Goal: Transaction & Acquisition: Download file/media

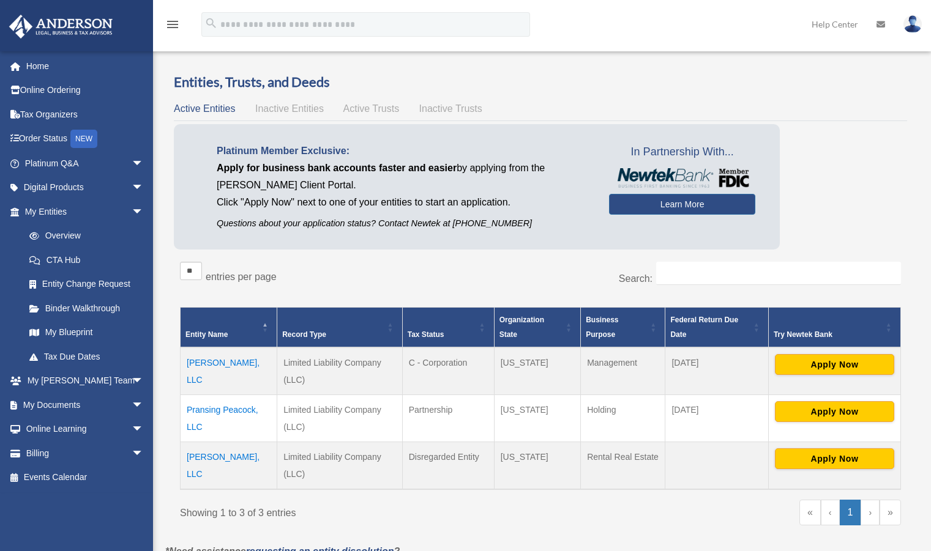
click at [228, 365] on td "[PERSON_NAME], LLC" at bounding box center [228, 371] width 97 height 48
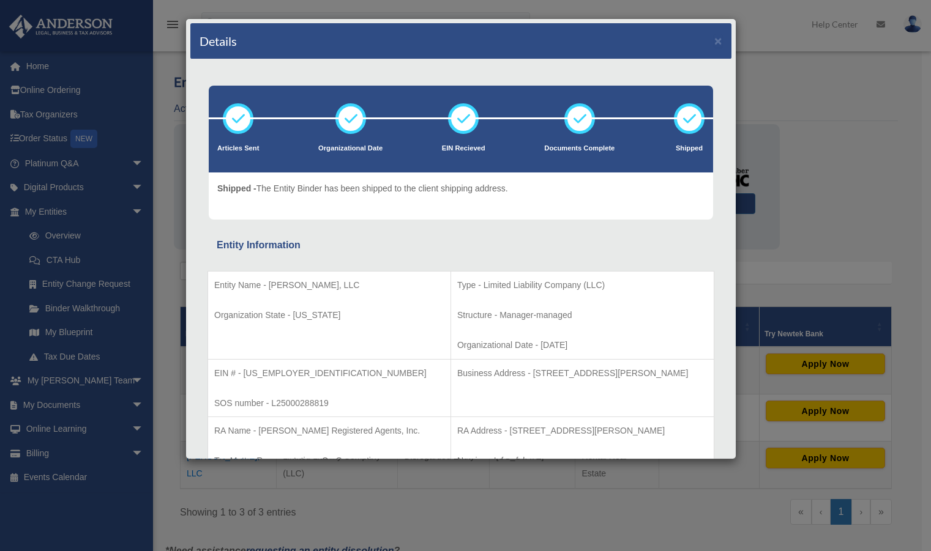
click at [703, 42] on div "Details ×" at bounding box center [460, 41] width 541 height 36
click at [714, 42] on button "×" at bounding box center [718, 40] width 8 height 13
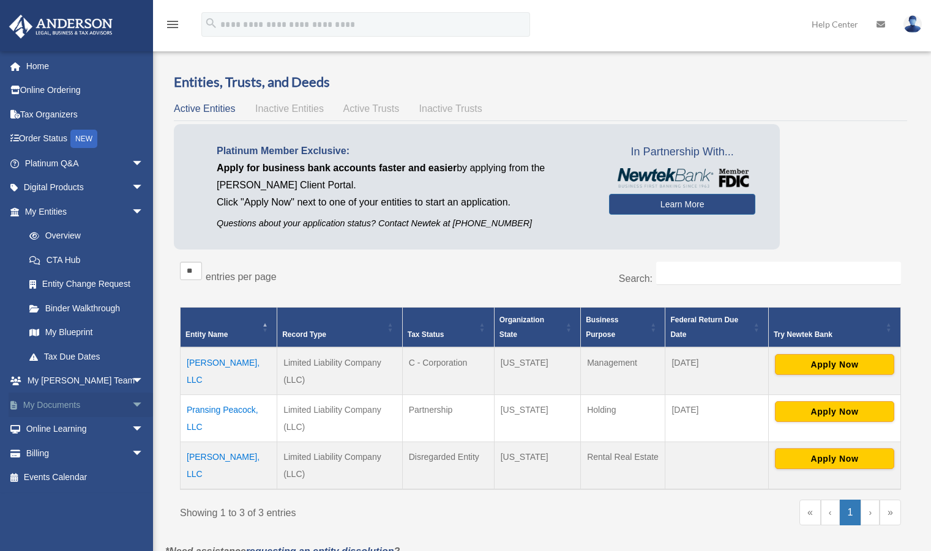
click at [70, 403] on link "My Documents arrow_drop_down" at bounding box center [86, 405] width 154 height 24
click at [132, 399] on span "arrow_drop_down" at bounding box center [144, 405] width 24 height 25
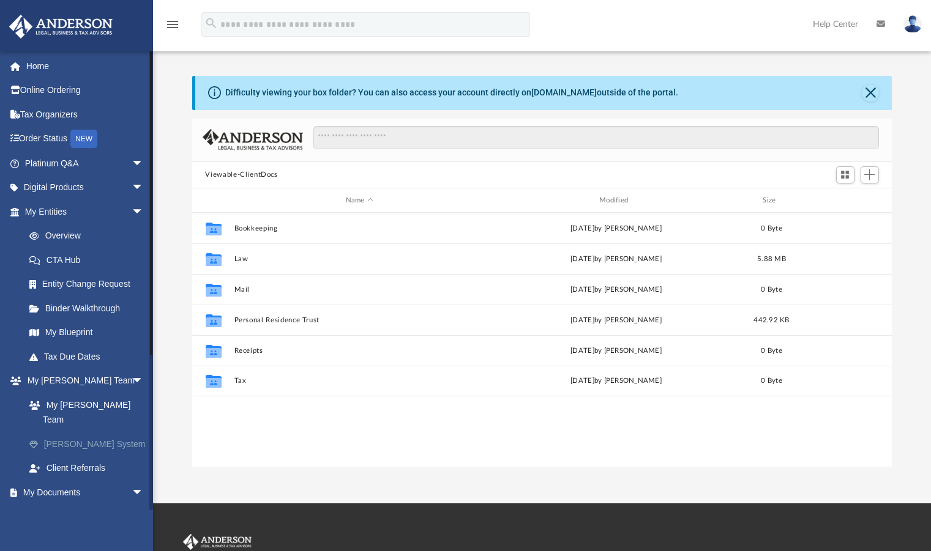
scroll to position [269, 691]
click at [74, 228] on link "Overview" at bounding box center [89, 236] width 145 height 24
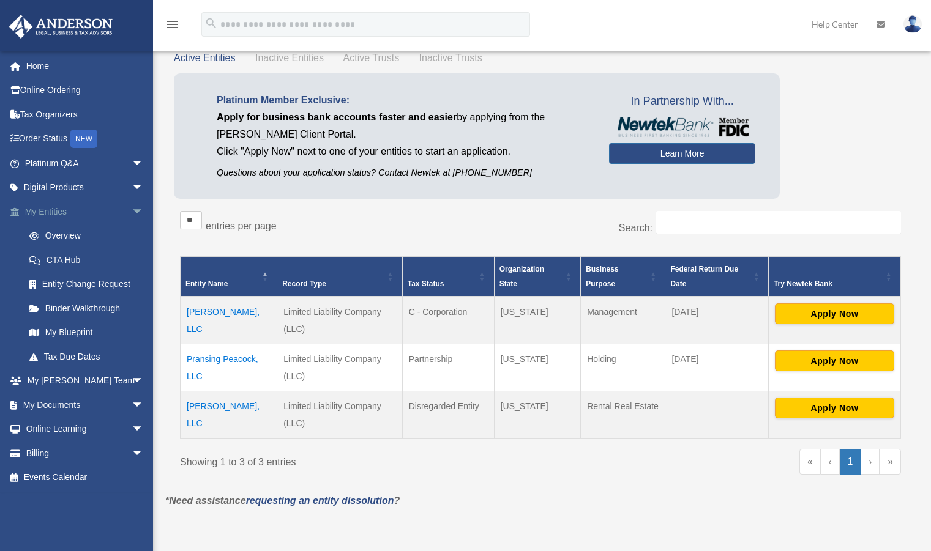
scroll to position [51, 0]
click at [89, 311] on link "Binder Walkthrough" at bounding box center [89, 308] width 145 height 24
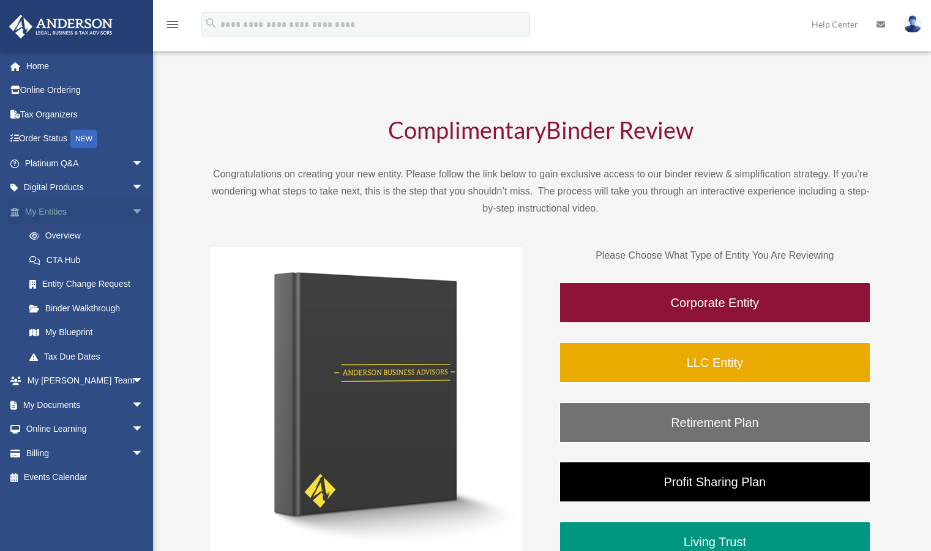
click at [132, 212] on span "arrow_drop_down" at bounding box center [144, 211] width 24 height 25
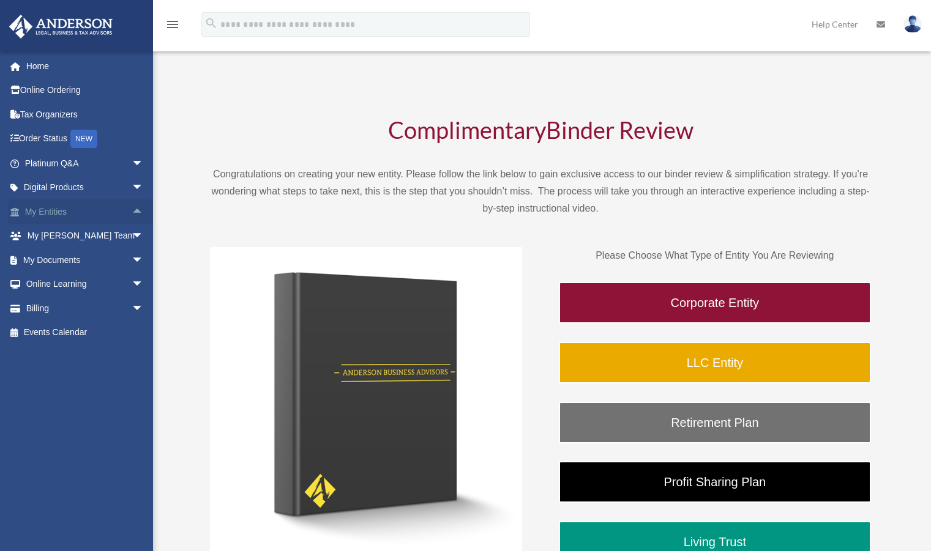
click at [132, 212] on span "arrow_drop_up" at bounding box center [144, 211] width 24 height 25
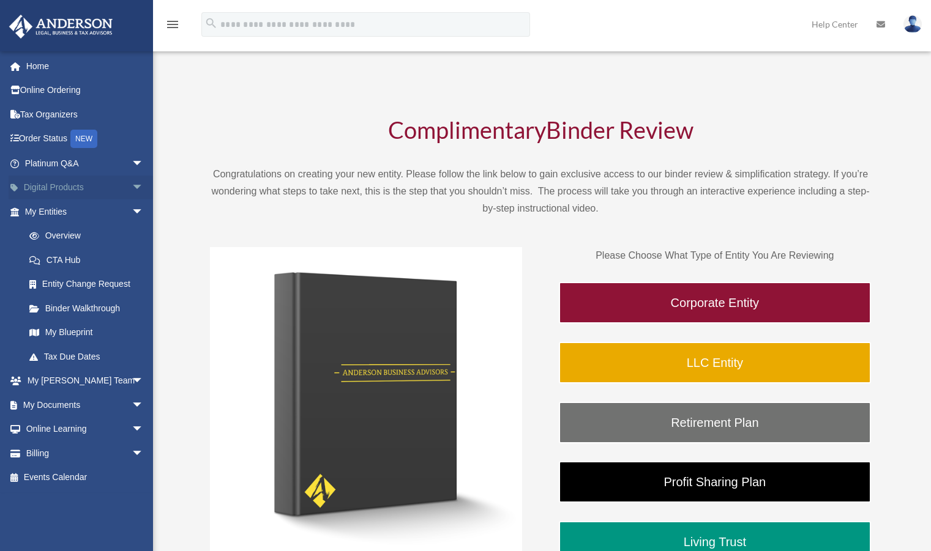
click at [132, 186] on span "arrow_drop_down" at bounding box center [144, 188] width 24 height 25
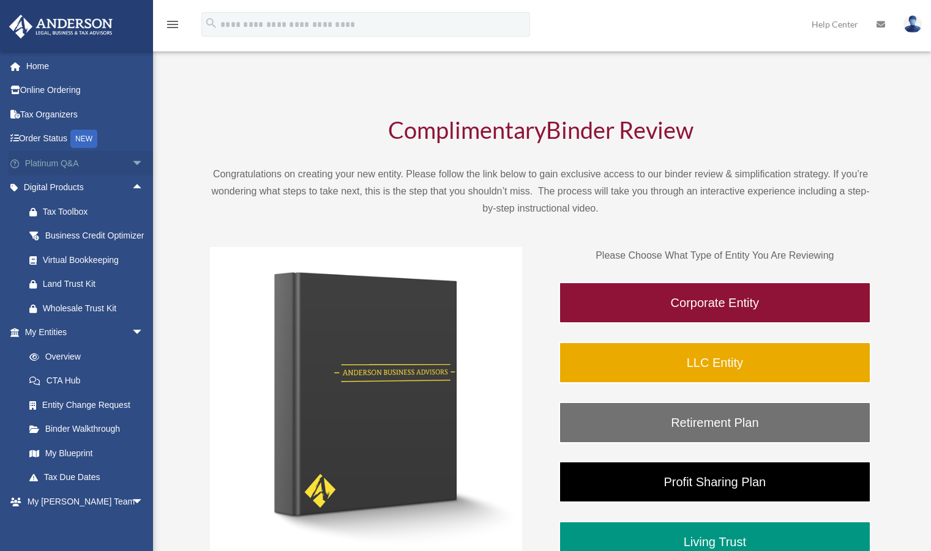
click at [132, 165] on span "arrow_drop_down" at bounding box center [144, 163] width 24 height 25
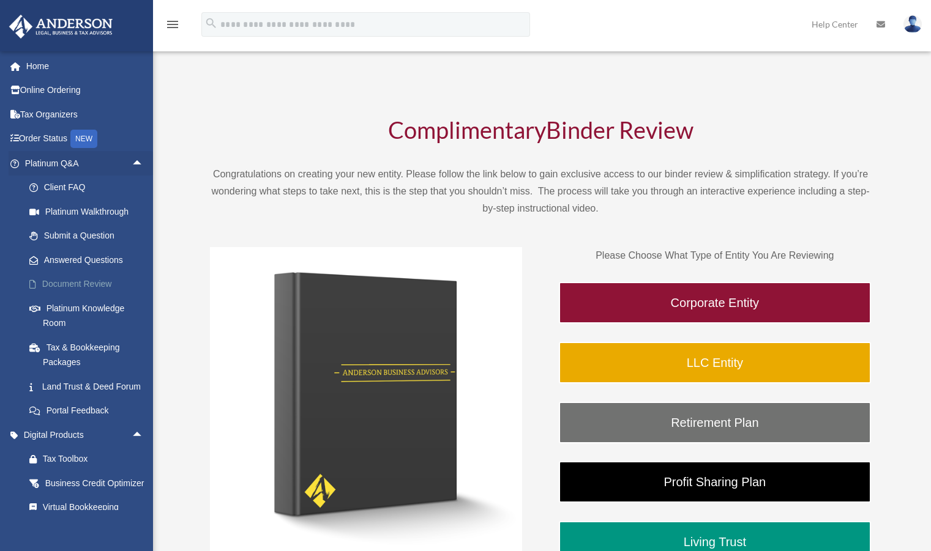
click at [92, 281] on link "Document Review" at bounding box center [89, 284] width 145 height 24
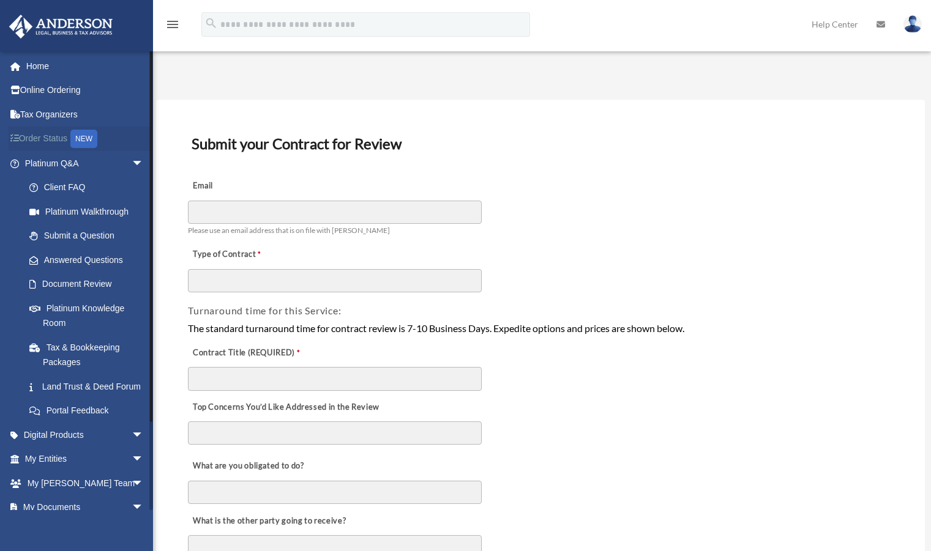
click at [53, 146] on link "Order Status NEW" at bounding box center [86, 139] width 154 height 25
click at [47, 140] on link "Order Status NEW" at bounding box center [86, 139] width 154 height 25
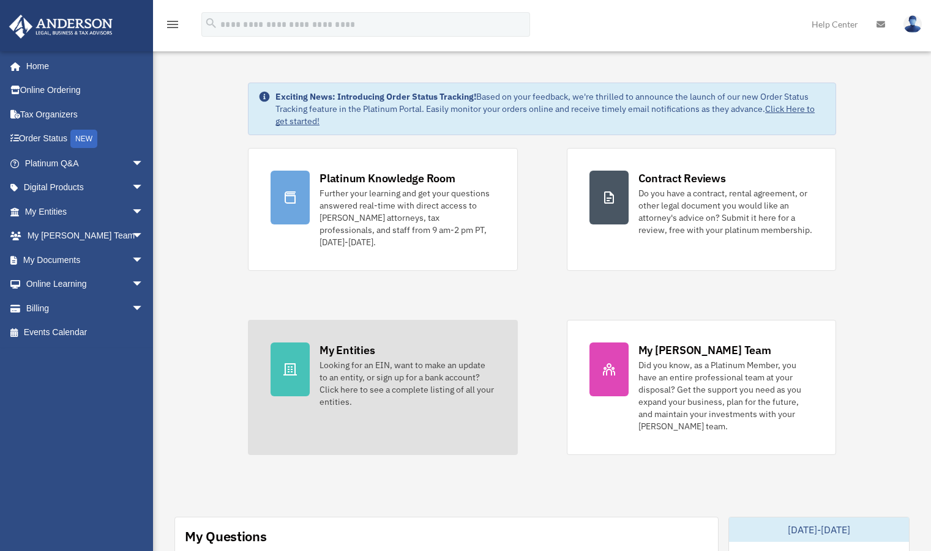
click at [343, 343] on div "My Entities" at bounding box center [346, 350] width 55 height 15
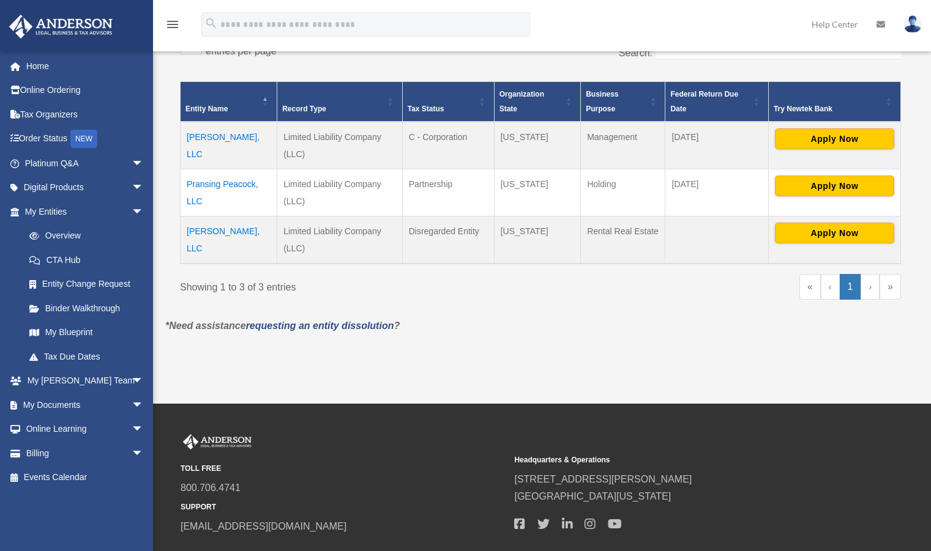
scroll to position [226, 0]
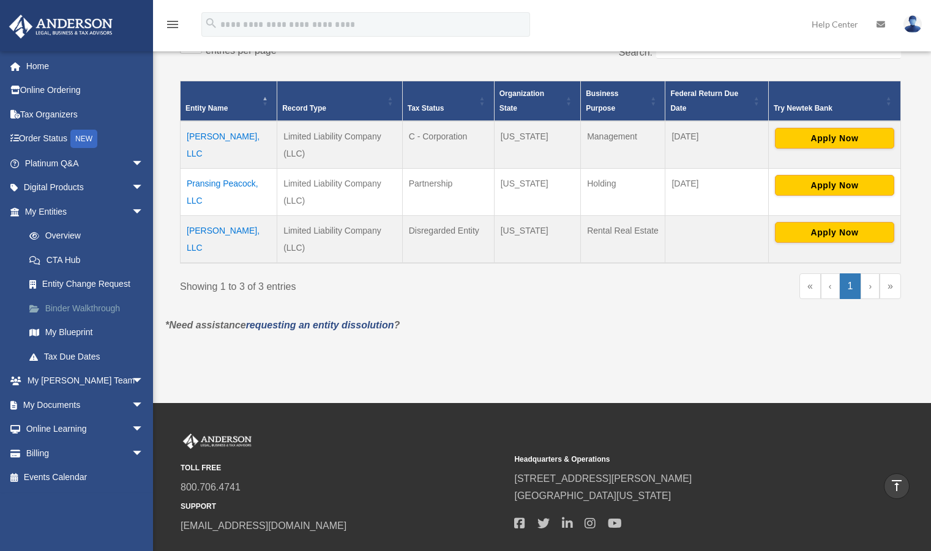
click at [105, 310] on link "Binder Walkthrough" at bounding box center [89, 308] width 145 height 24
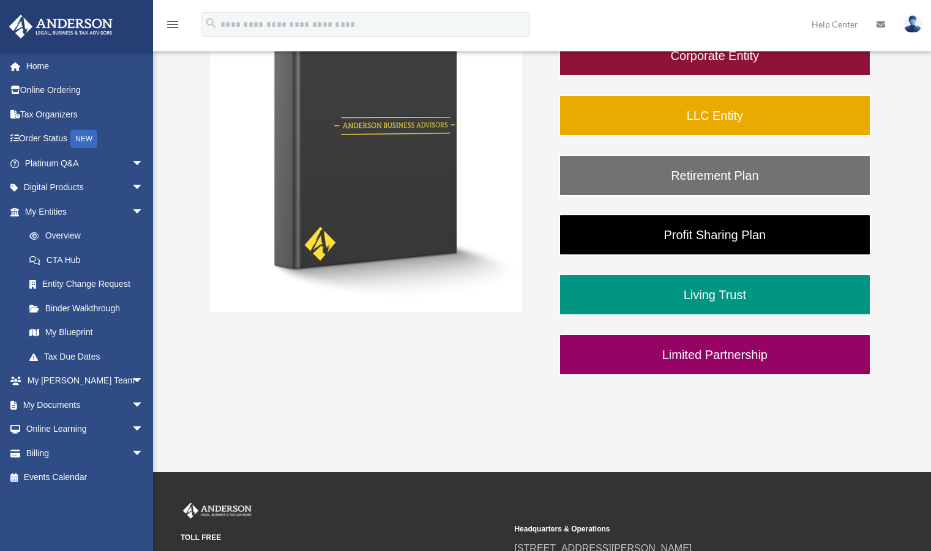
scroll to position [248, 0]
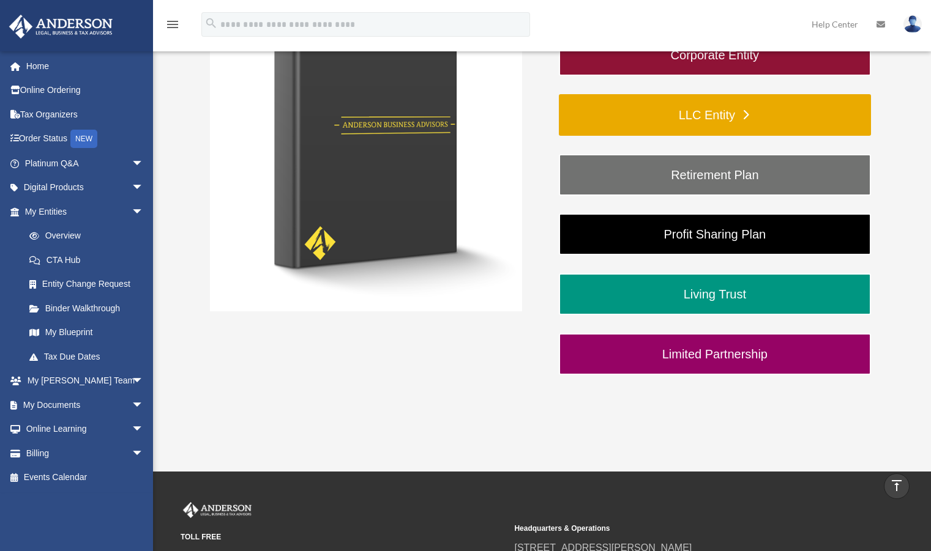
click at [735, 117] on link "LLC Entity" at bounding box center [715, 115] width 312 height 42
click at [716, 117] on link "LLC Entity" at bounding box center [715, 115] width 312 height 42
click at [741, 119] on link "LLC Entity" at bounding box center [715, 115] width 312 height 42
click at [749, 114] on link "LLC Entity" at bounding box center [715, 115] width 312 height 42
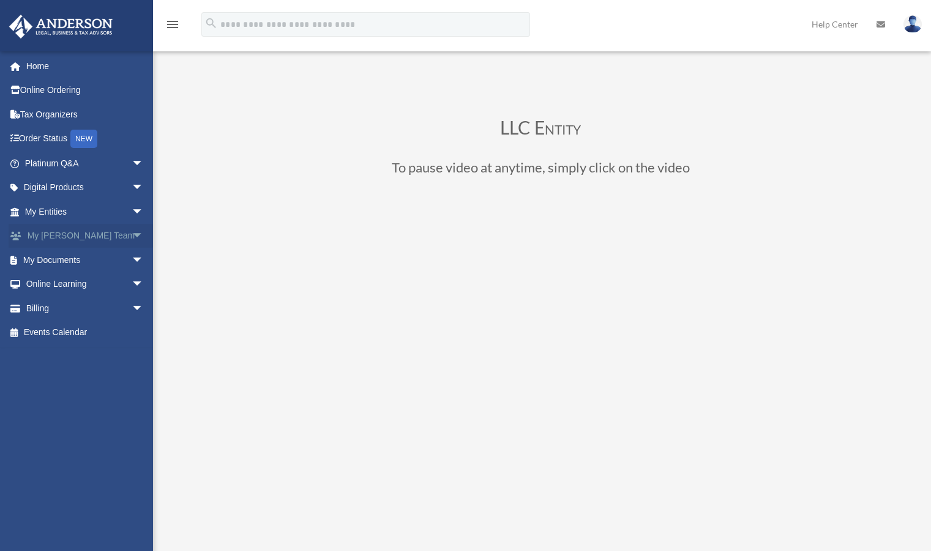
click at [132, 234] on span "arrow_drop_down" at bounding box center [144, 236] width 24 height 25
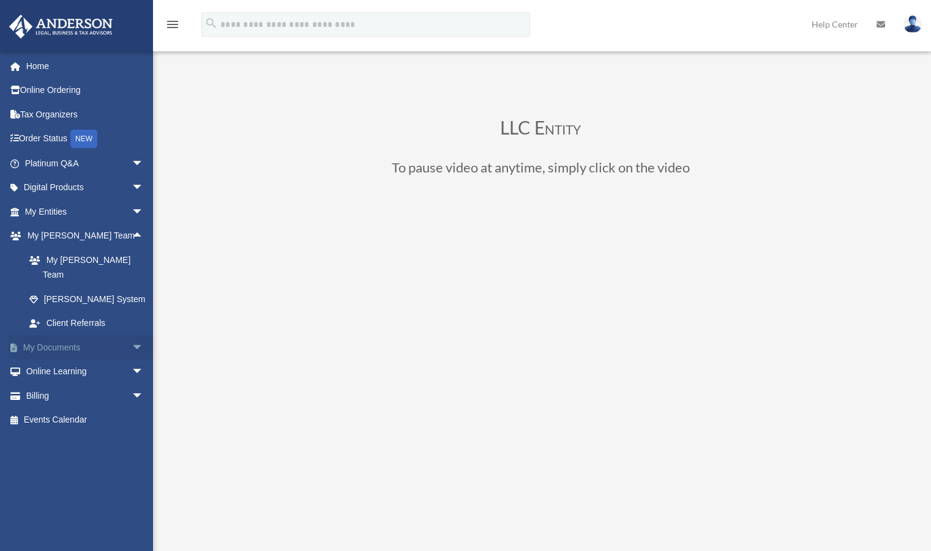
click at [132, 335] on span "arrow_drop_down" at bounding box center [144, 347] width 24 height 25
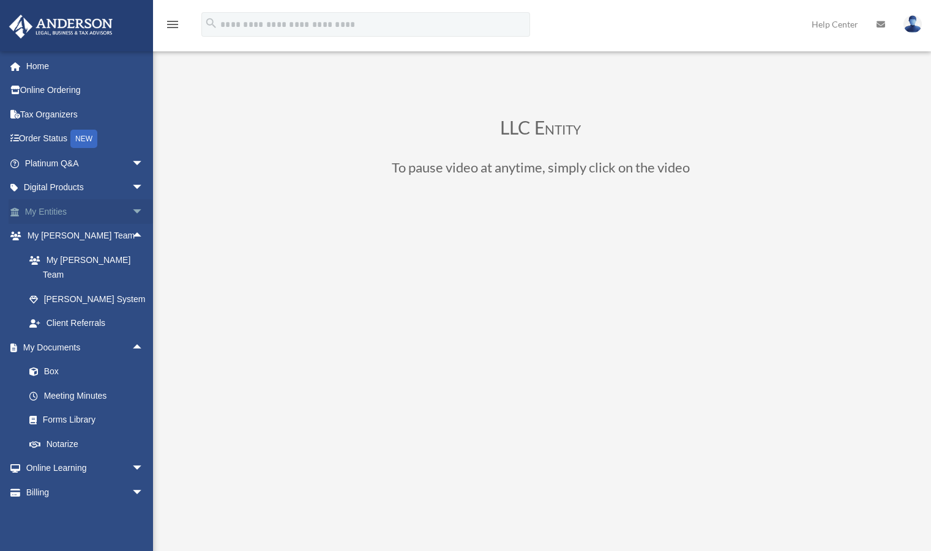
click at [132, 211] on span "arrow_drop_down" at bounding box center [144, 211] width 24 height 25
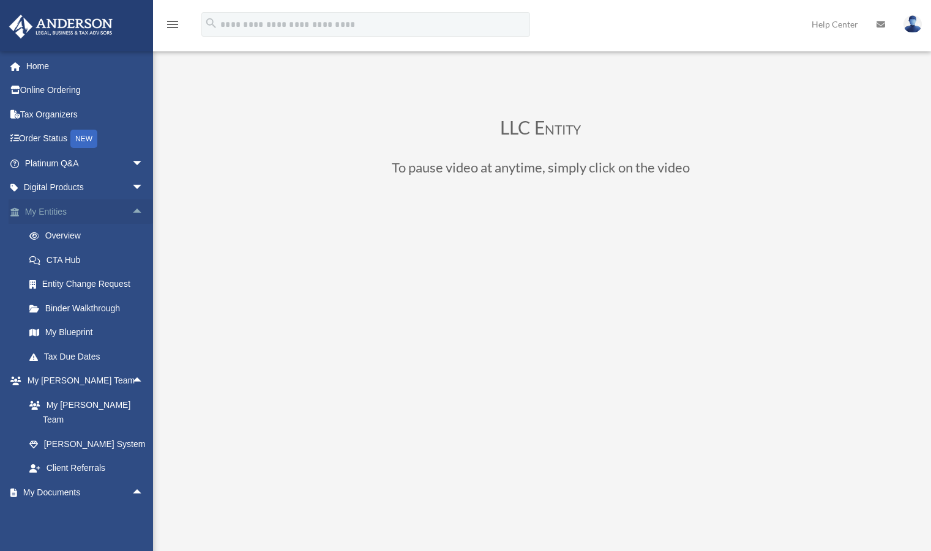
click at [132, 211] on span "arrow_drop_up" at bounding box center [144, 211] width 24 height 25
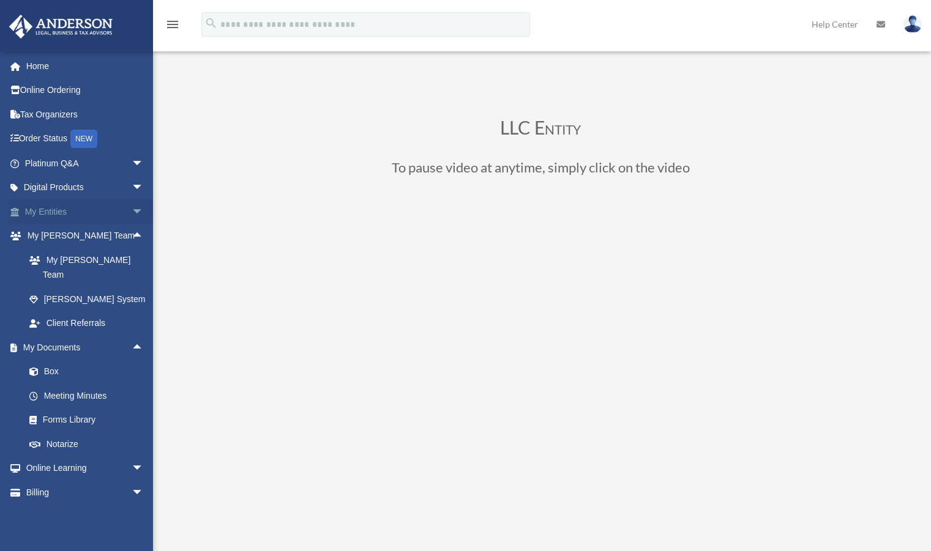
click at [132, 211] on span "arrow_drop_down" at bounding box center [144, 211] width 24 height 25
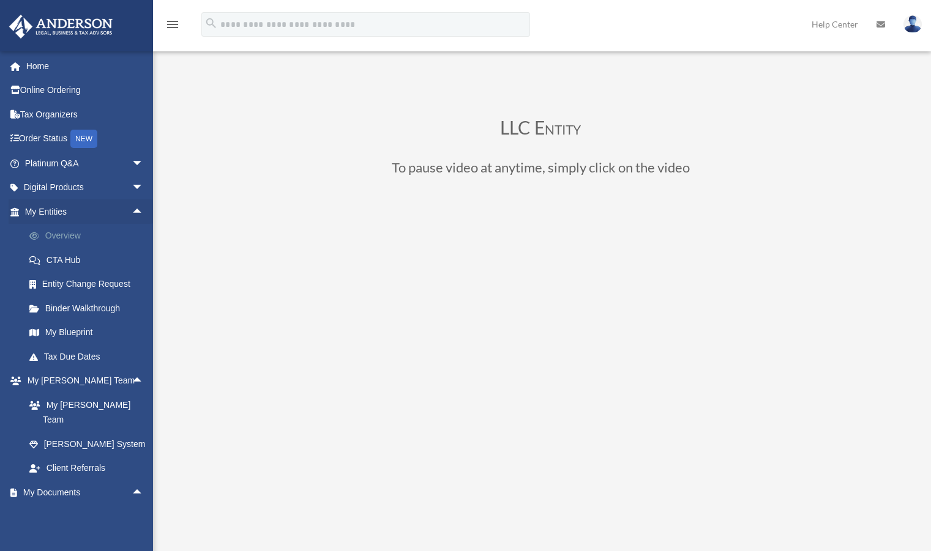
click at [82, 239] on link "Overview" at bounding box center [89, 236] width 145 height 24
click at [67, 234] on link "Overview" at bounding box center [89, 236] width 145 height 24
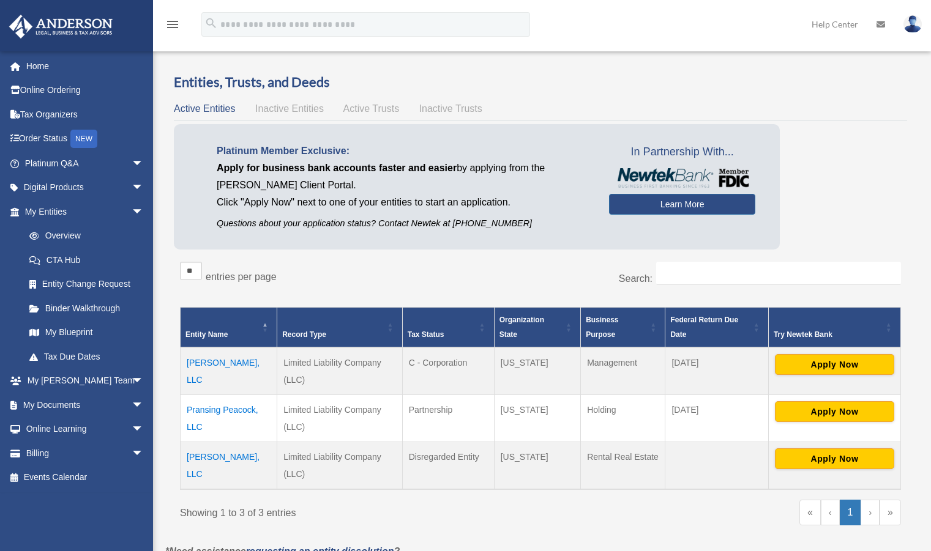
click at [201, 354] on td "[PERSON_NAME], LLC" at bounding box center [228, 371] width 97 height 48
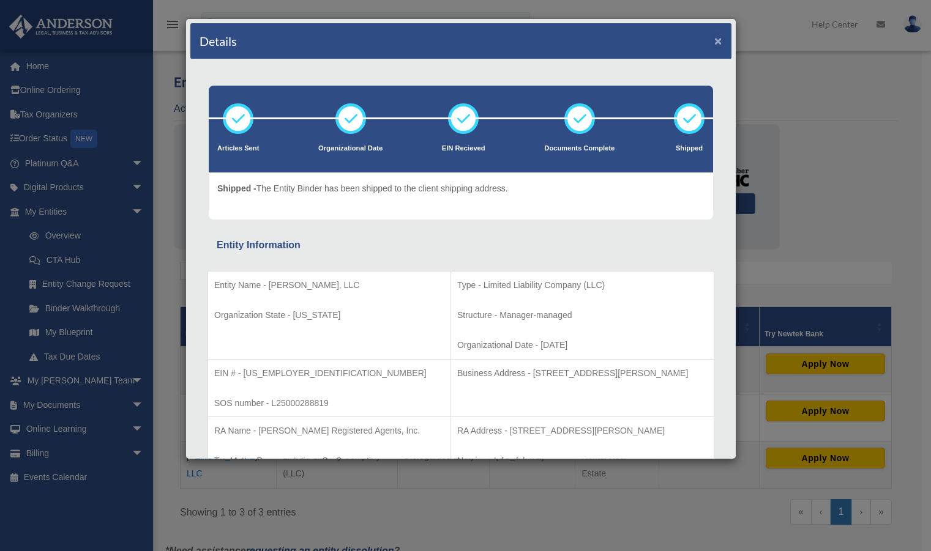
click at [714, 34] on button "×" at bounding box center [718, 40] width 8 height 13
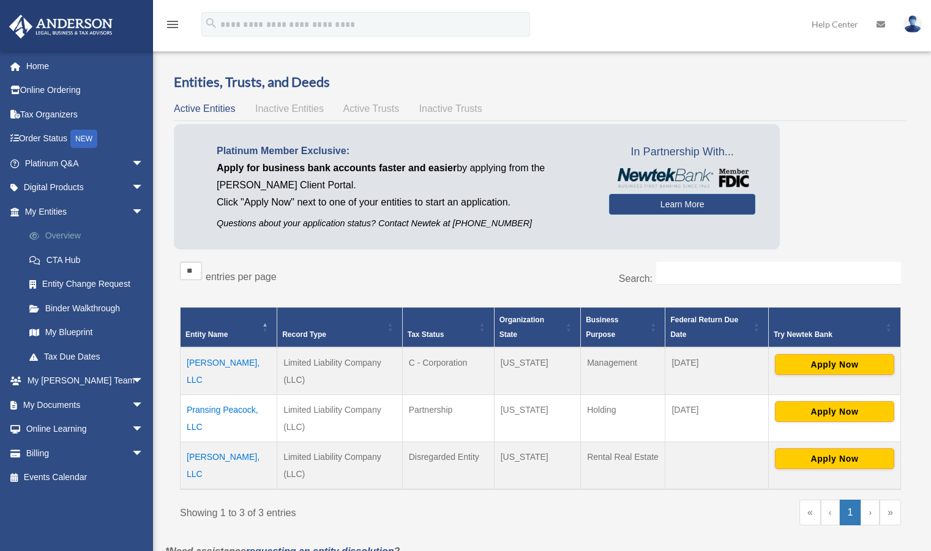
click at [66, 238] on link "Overview" at bounding box center [89, 236] width 145 height 24
click at [222, 357] on td "[PERSON_NAME], LLC" at bounding box center [228, 371] width 97 height 48
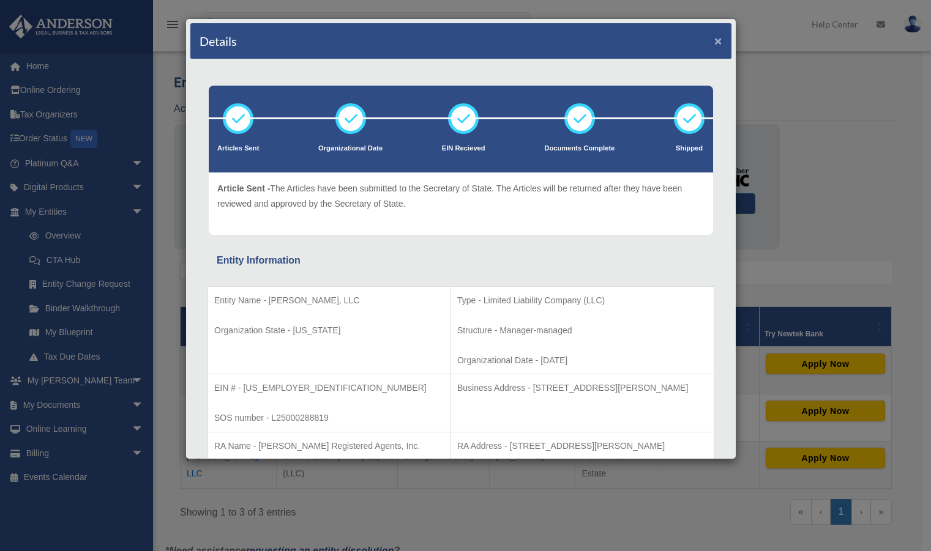
click at [714, 39] on button "×" at bounding box center [718, 40] width 8 height 13
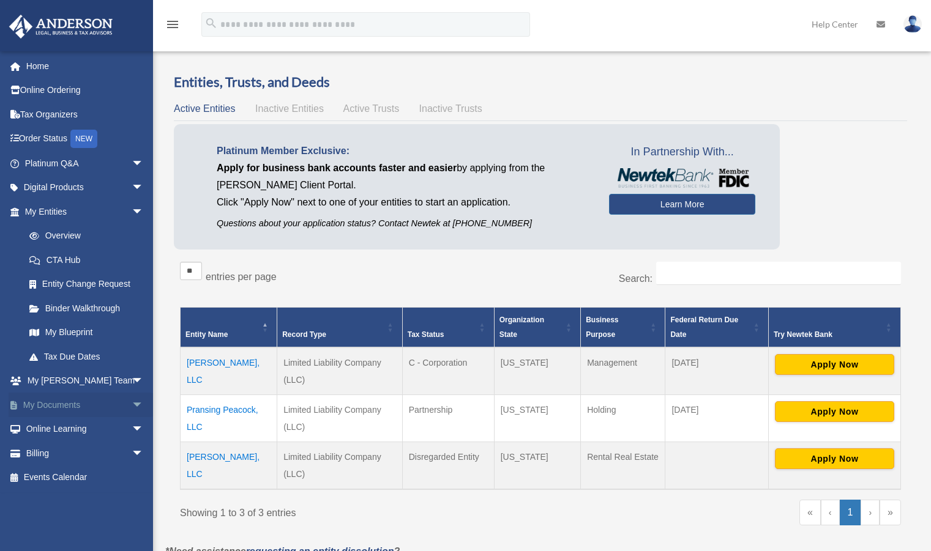
click at [53, 403] on link "My Documents arrow_drop_down" at bounding box center [86, 405] width 154 height 24
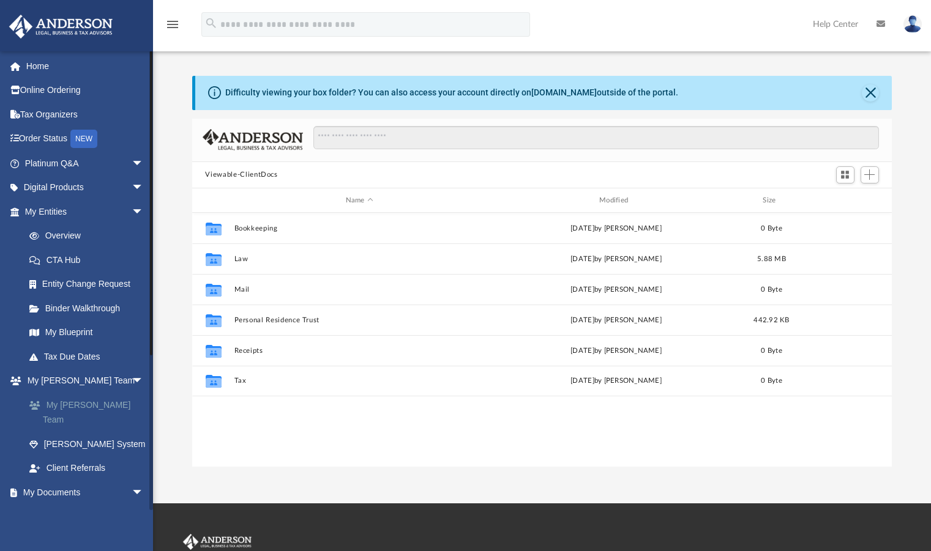
scroll to position [269, 691]
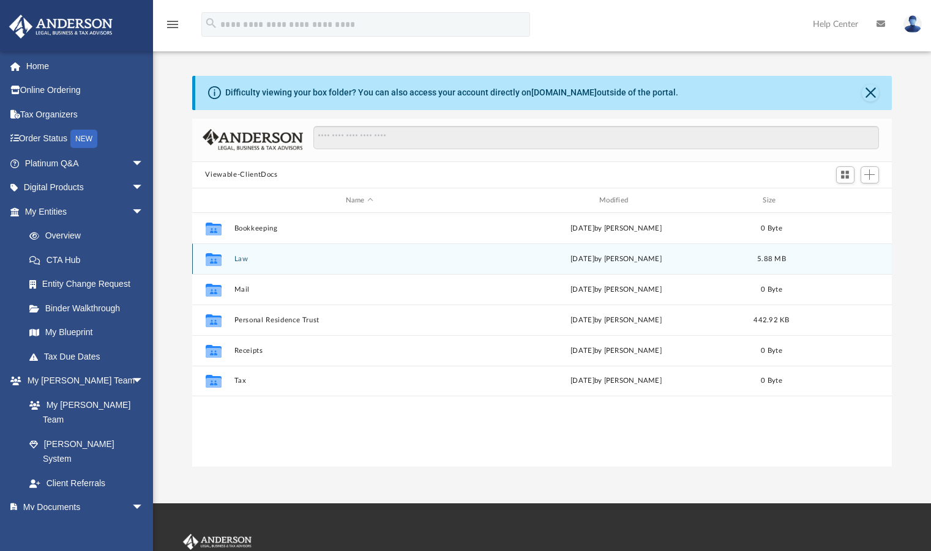
click at [242, 264] on div "Collaborated Folder Law Thu Jul 24 2025 by Alfredo Cicena 5.88 MB" at bounding box center [542, 258] width 700 height 31
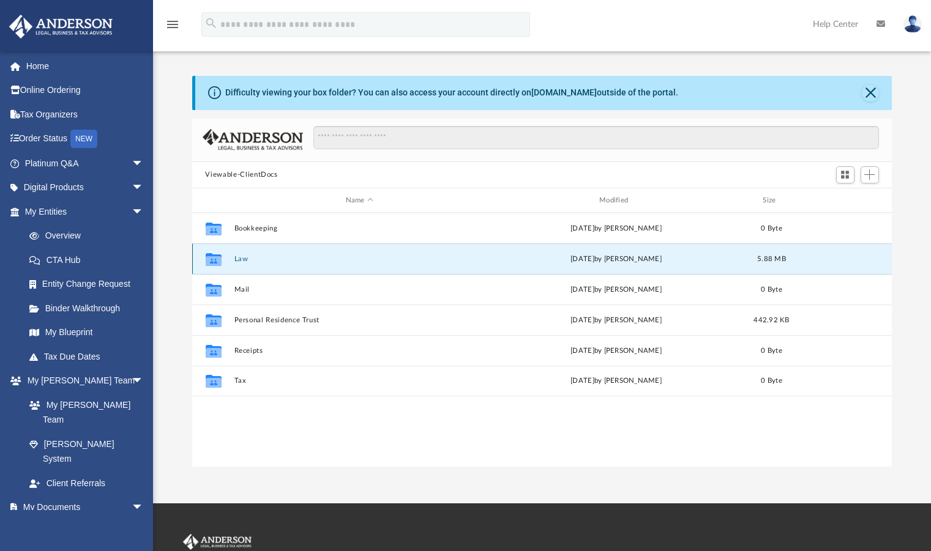
click at [242, 264] on div "Collaborated Folder Law Thu Jul 24 2025 by Alfredo Cicena 5.88 MB" at bounding box center [542, 258] width 700 height 31
click at [217, 257] on icon "grid" at bounding box center [213, 261] width 16 height 10
click at [212, 263] on icon "grid" at bounding box center [213, 259] width 16 height 13
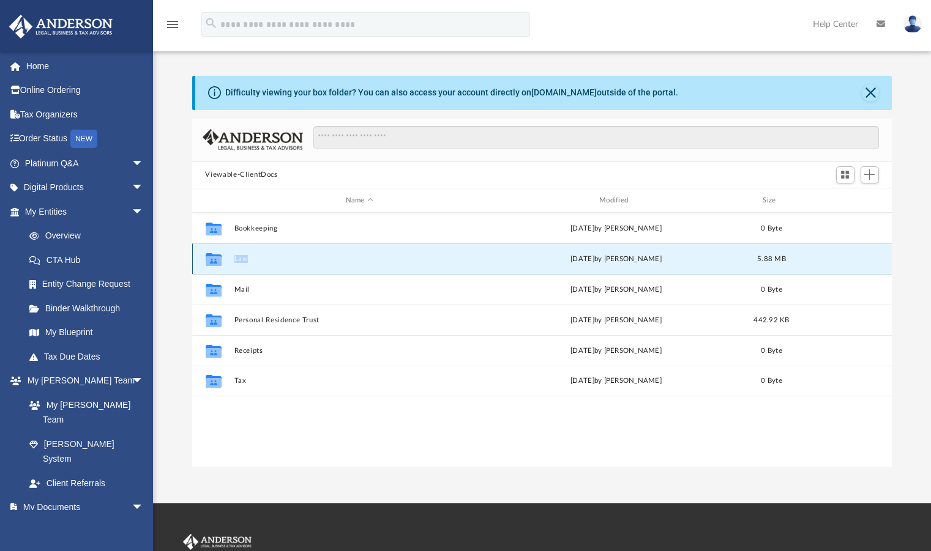
click at [249, 264] on div "Collaborated Folder Law Thu Jul 24 2025 by Alfredo Cicena 5.88 MB" at bounding box center [542, 258] width 700 height 31
click at [114, 305] on link "Binder Walkthrough" at bounding box center [89, 308] width 145 height 24
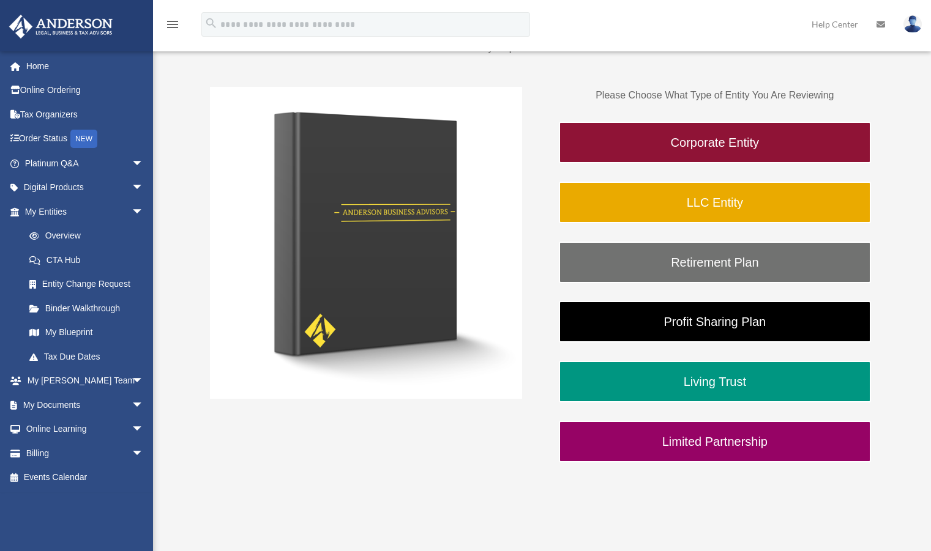
scroll to position [161, 0]
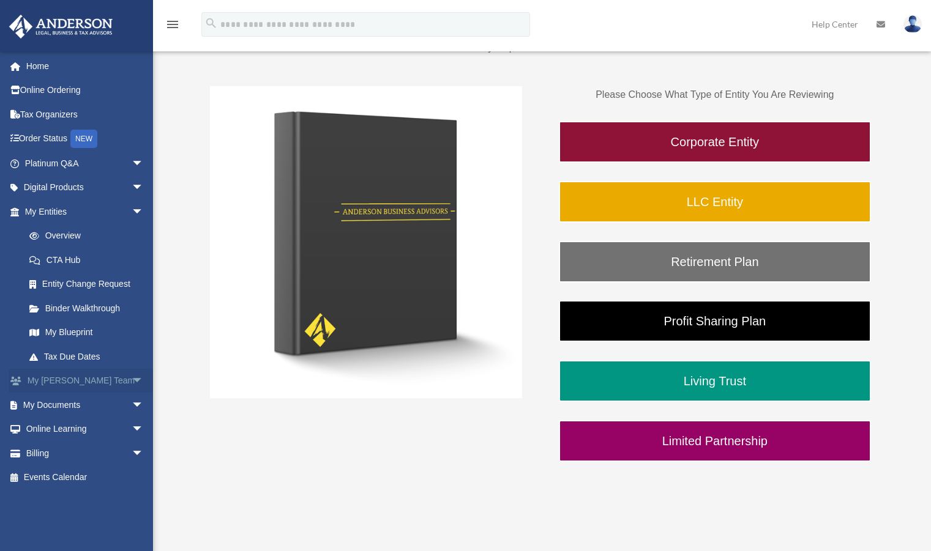
click at [94, 378] on link "My Anderson Team arrow_drop_down" at bounding box center [86, 381] width 154 height 24
click at [132, 380] on span "arrow_drop_down" at bounding box center [144, 381] width 24 height 25
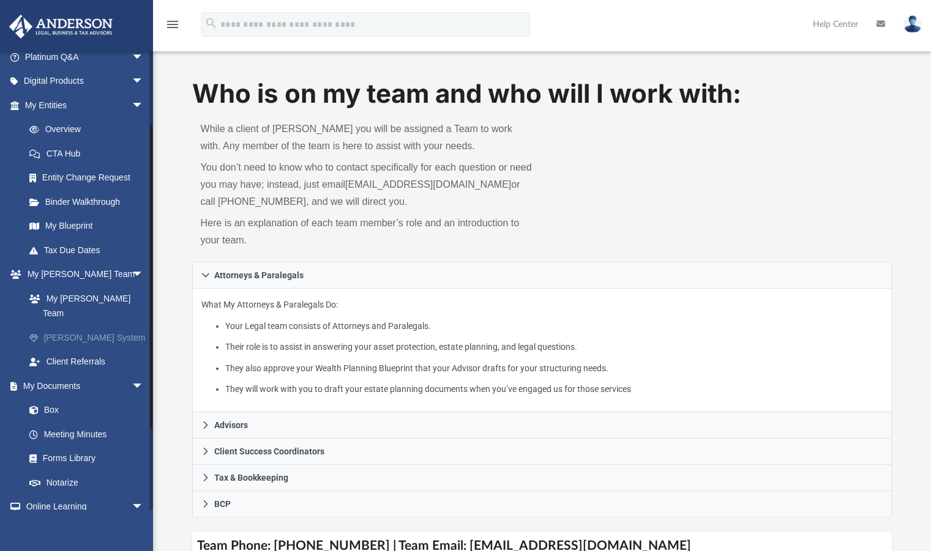
scroll to position [112, 0]
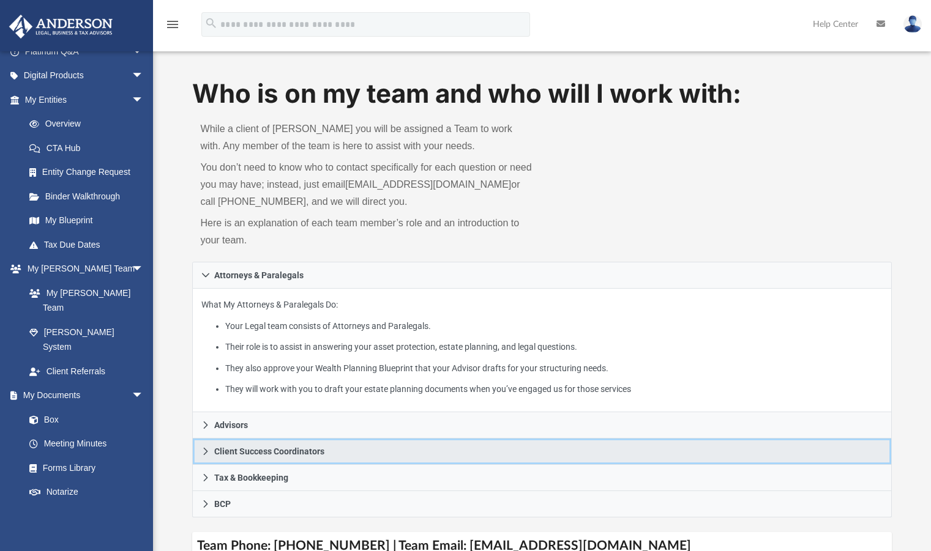
click at [209, 448] on icon at bounding box center [205, 451] width 9 height 9
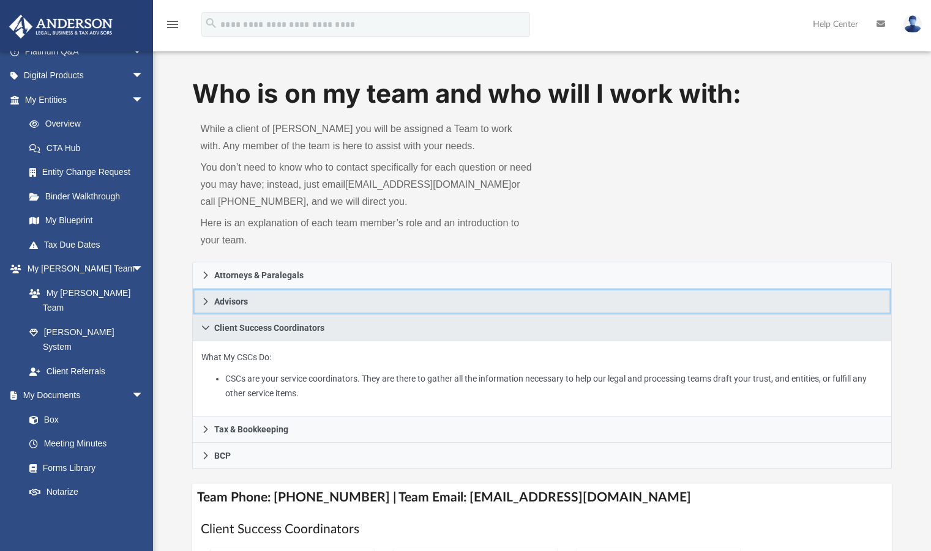
click at [204, 289] on link "Advisors" at bounding box center [542, 302] width 700 height 26
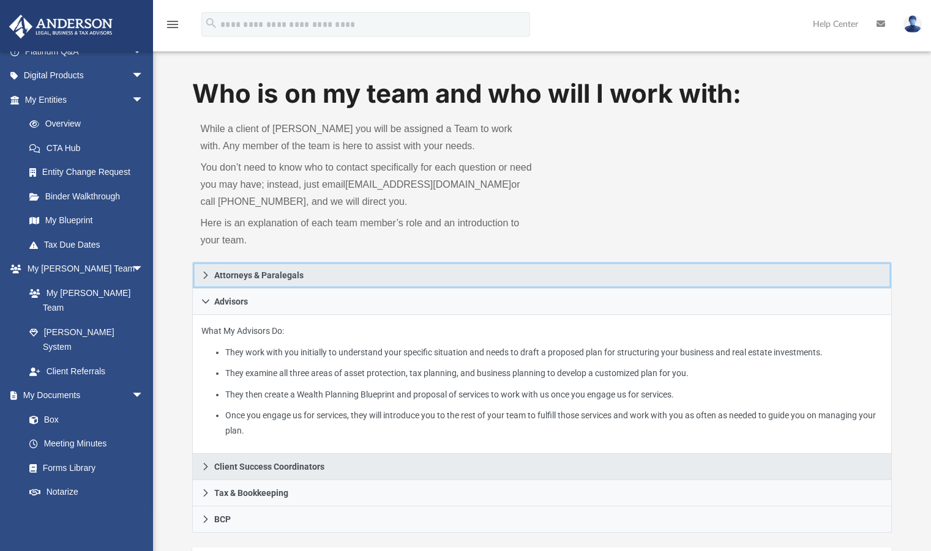
click at [205, 274] on icon at bounding box center [205, 275] width 9 height 9
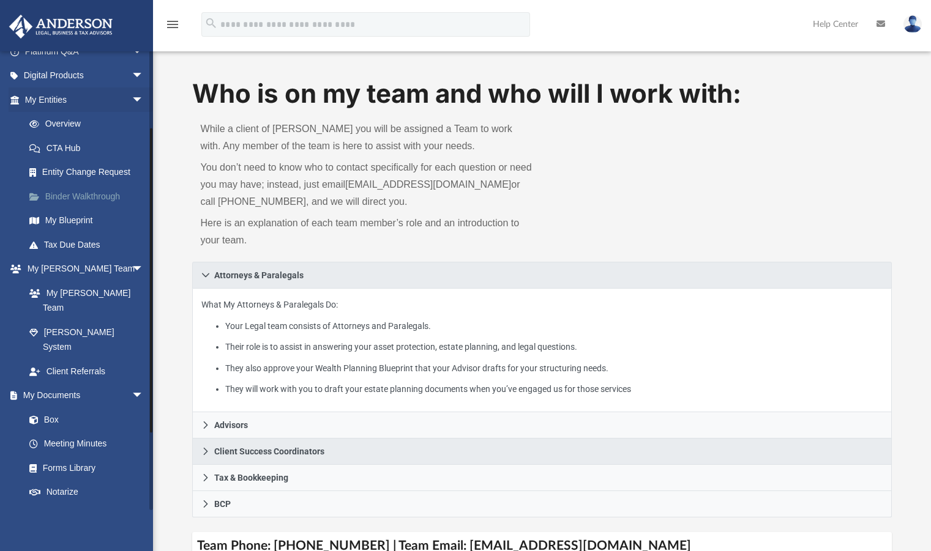
click at [71, 193] on link "Binder Walkthrough" at bounding box center [89, 196] width 145 height 24
click at [70, 197] on link "Binder Walkthrough" at bounding box center [89, 196] width 145 height 24
click at [38, 196] on span at bounding box center [40, 197] width 9 height 9
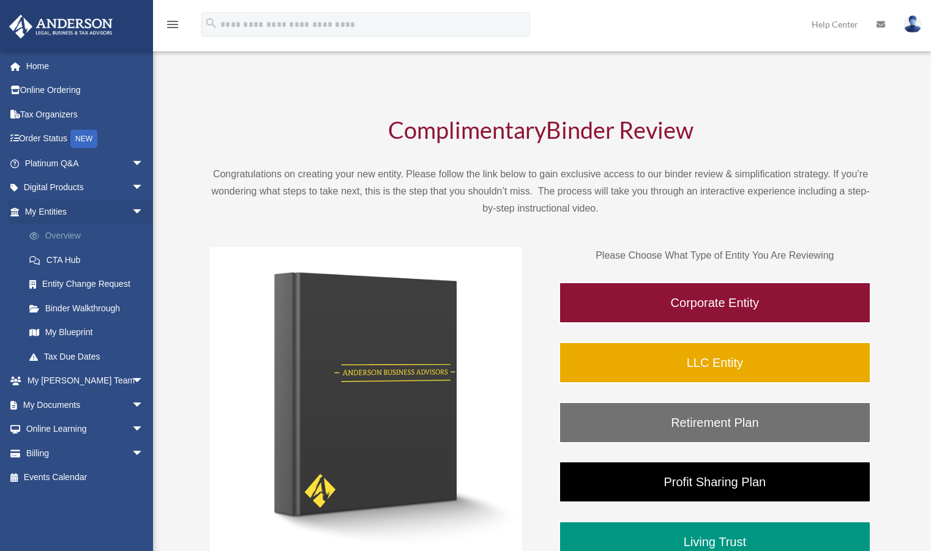
click at [58, 239] on link "Overview" at bounding box center [89, 236] width 145 height 24
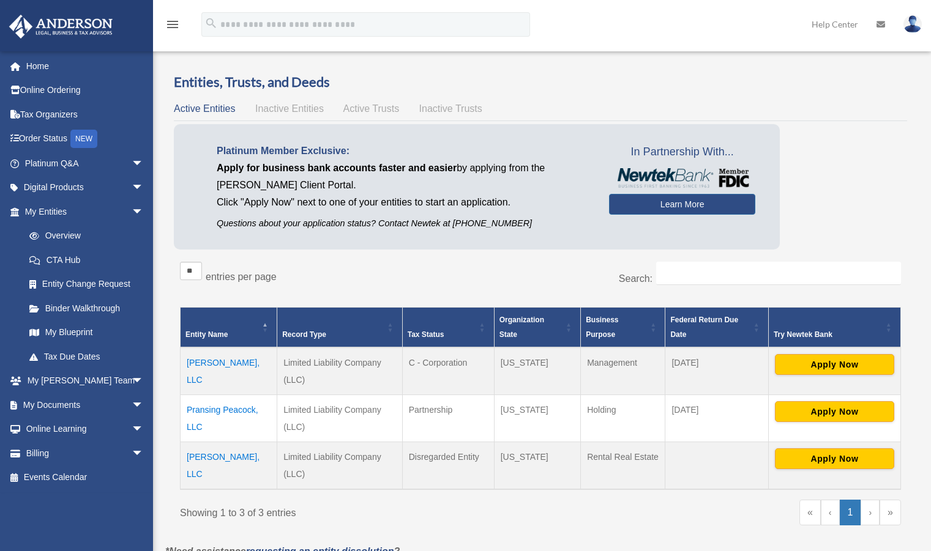
click at [208, 360] on td "Mizell, LLC" at bounding box center [228, 371] width 97 height 48
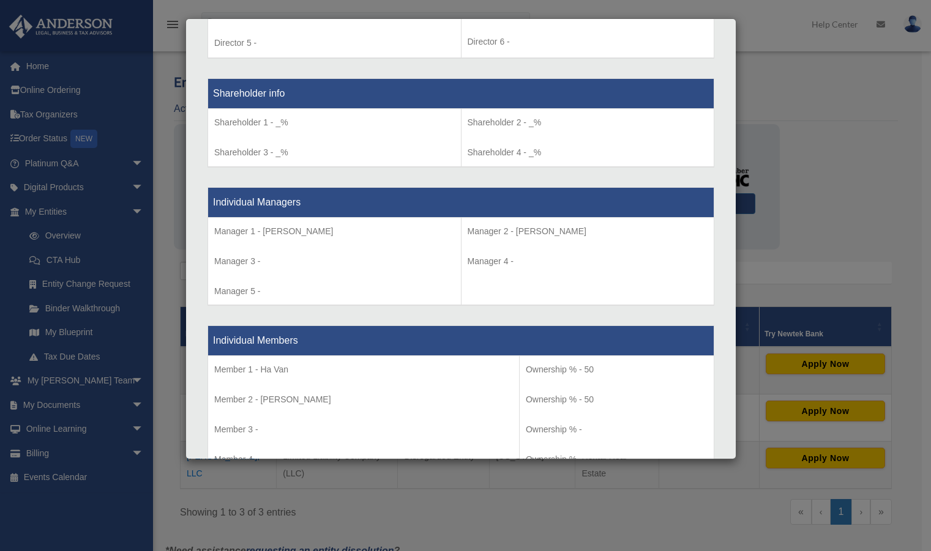
scroll to position [1173, 0]
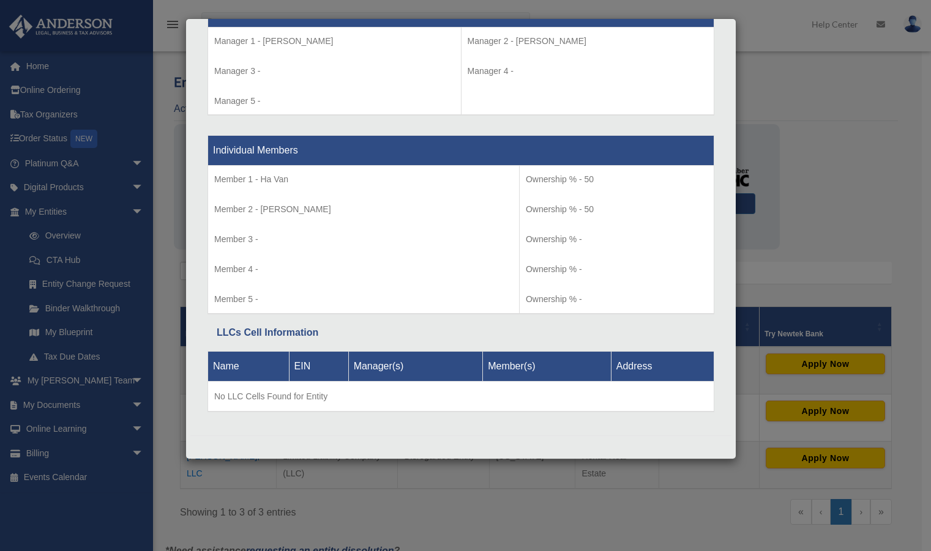
click at [40, 116] on div "Details × Articles Sent Organizational Date" at bounding box center [465, 275] width 931 height 551
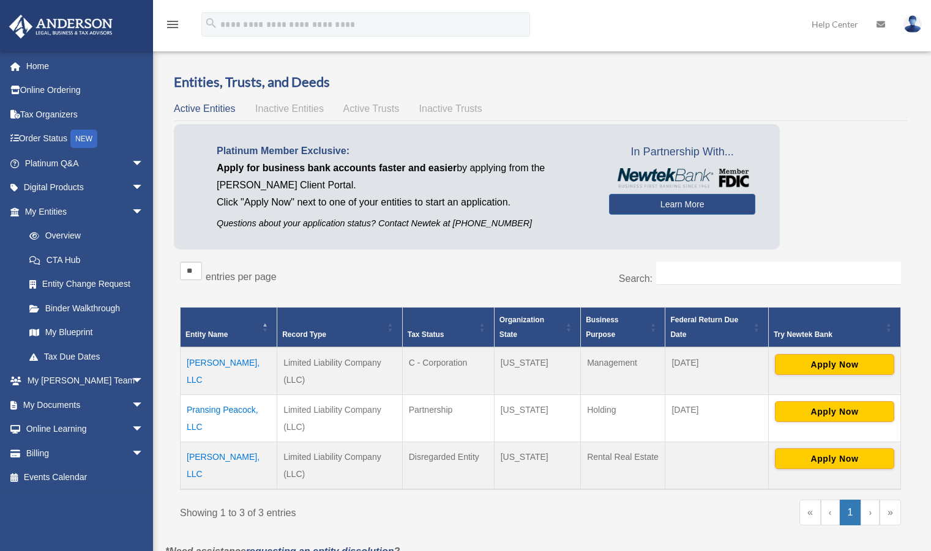
click at [40, 116] on link "Tax Organizers" at bounding box center [86, 114] width 154 height 24
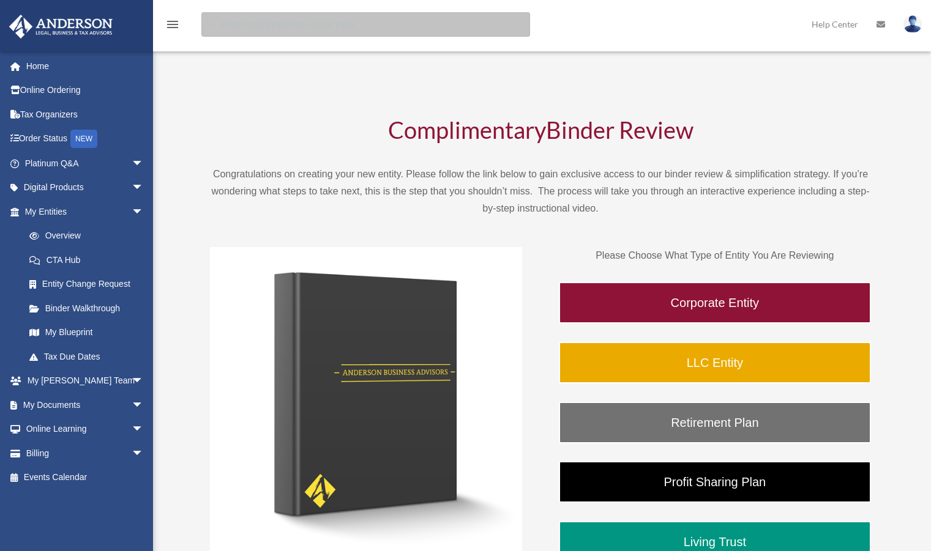
click at [310, 24] on input "search" at bounding box center [365, 24] width 329 height 24
type input "**********"
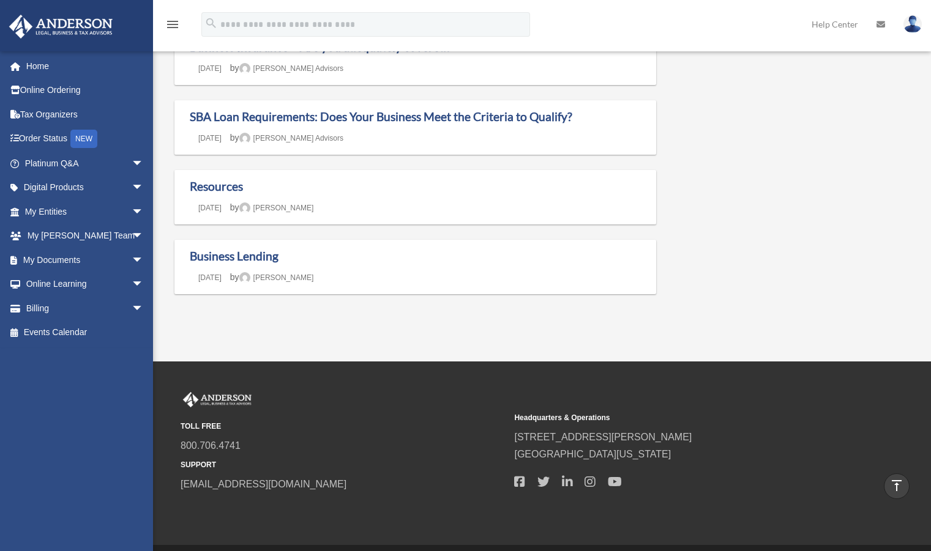
scroll to position [453, 0]
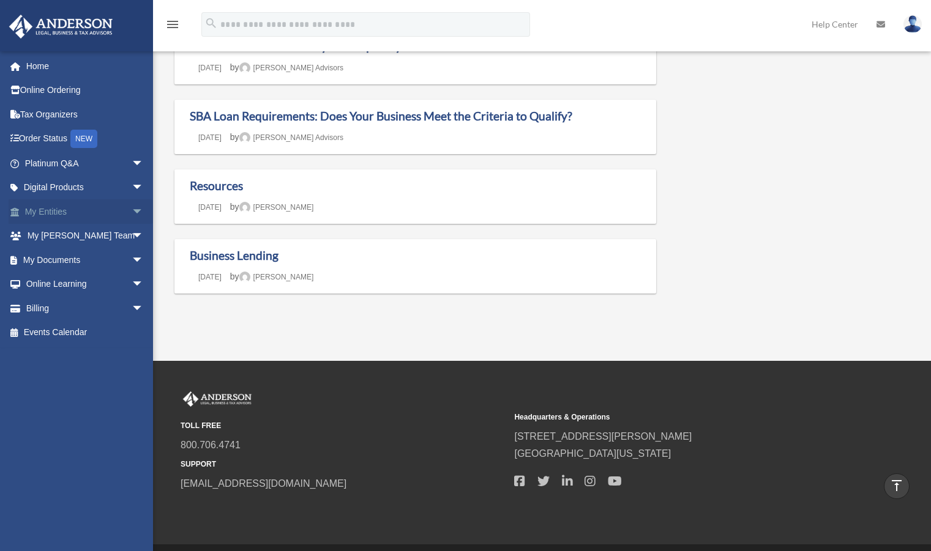
click at [132, 215] on span "arrow_drop_down" at bounding box center [144, 211] width 24 height 25
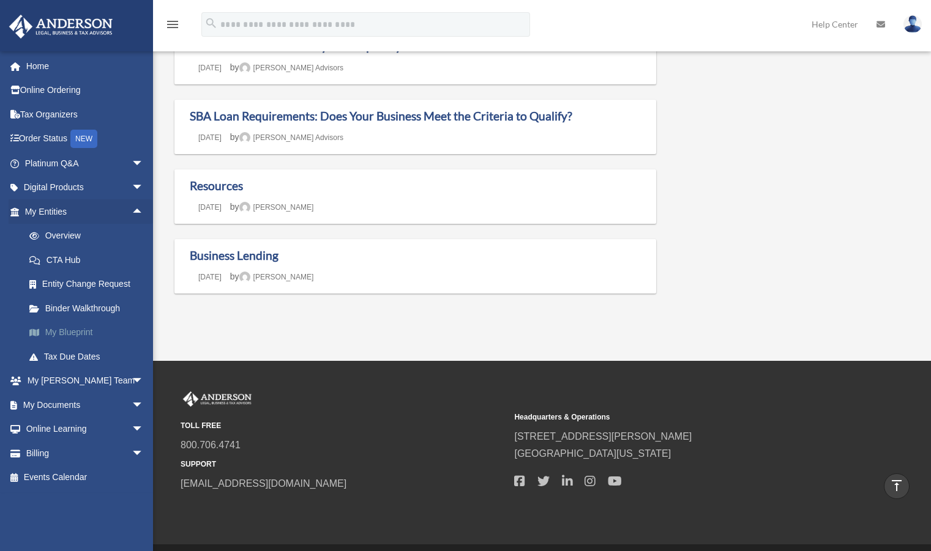
click at [68, 330] on link "My Blueprint" at bounding box center [89, 333] width 145 height 24
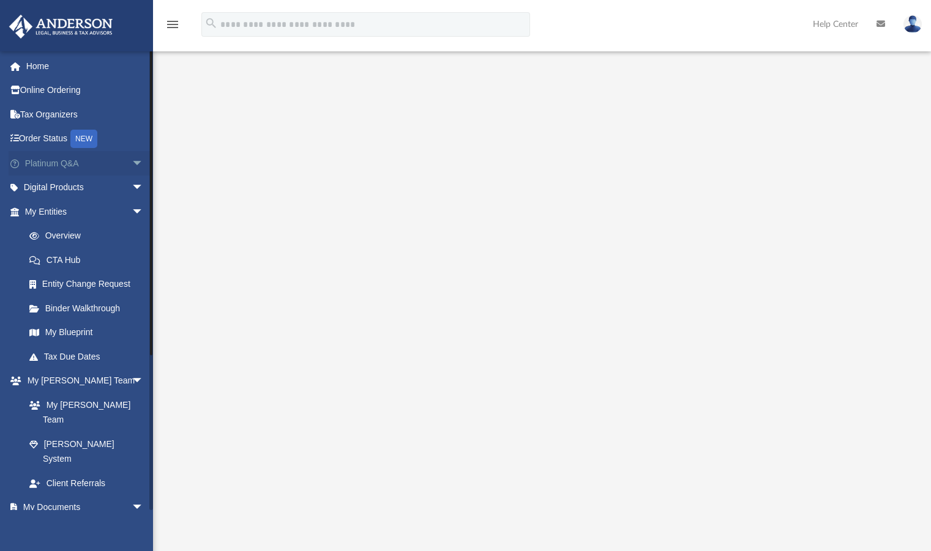
click at [132, 166] on span "arrow_drop_down" at bounding box center [144, 163] width 24 height 25
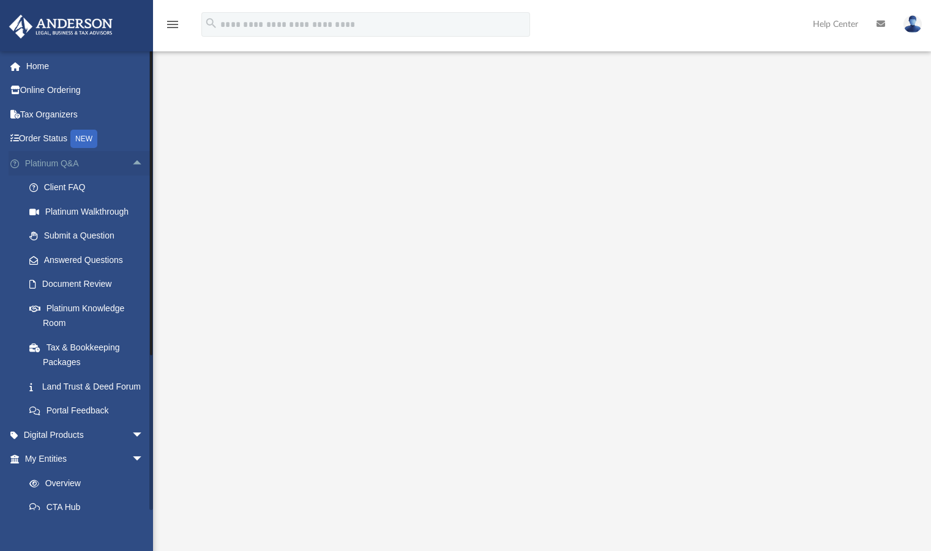
click at [132, 166] on span "arrow_drop_up" at bounding box center [144, 163] width 24 height 25
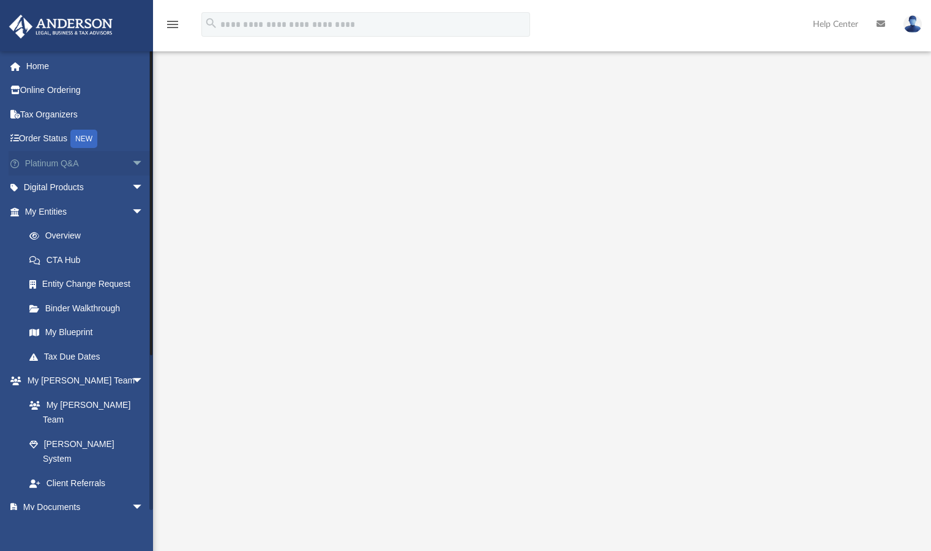
click at [132, 166] on span "arrow_drop_down" at bounding box center [144, 163] width 24 height 25
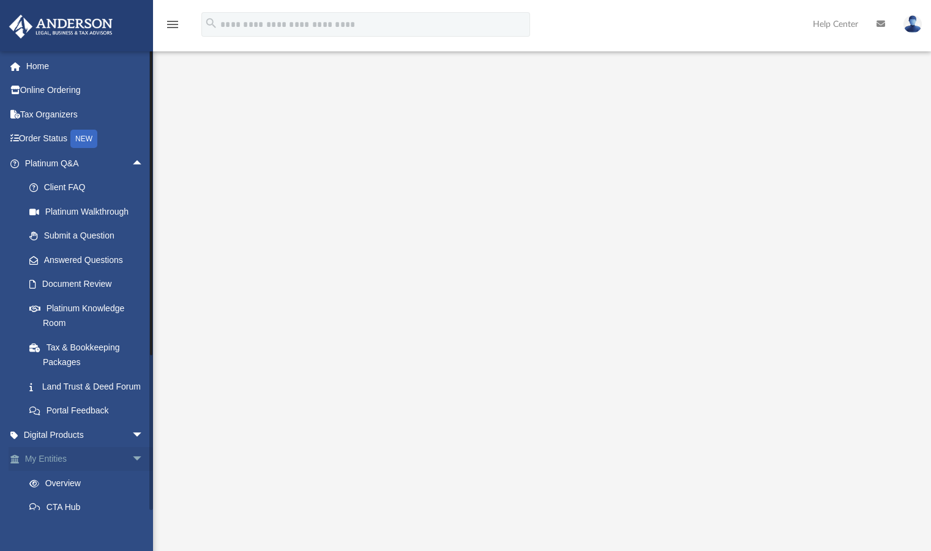
click at [132, 472] on span "arrow_drop_down" at bounding box center [144, 459] width 24 height 25
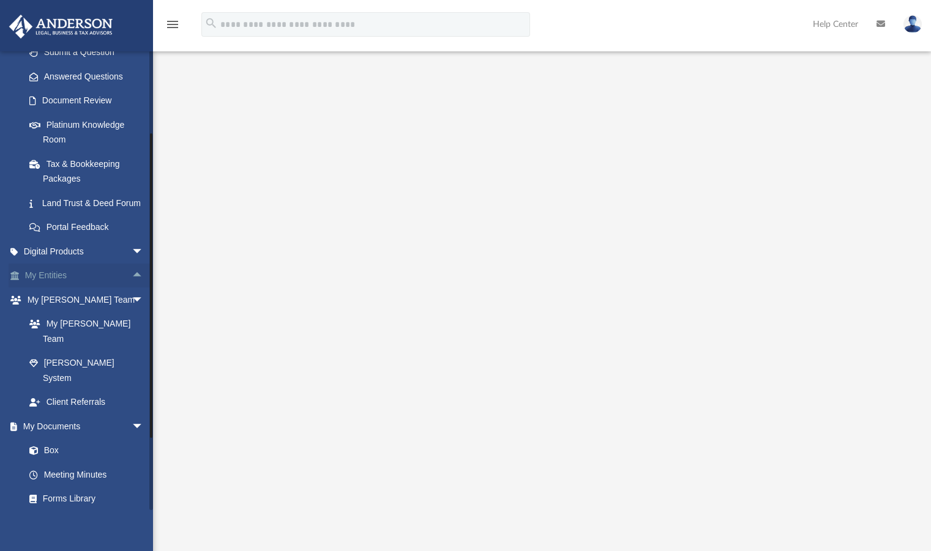
scroll to position [184, 0]
click at [132, 288] on span "arrow_drop_up" at bounding box center [144, 275] width 24 height 25
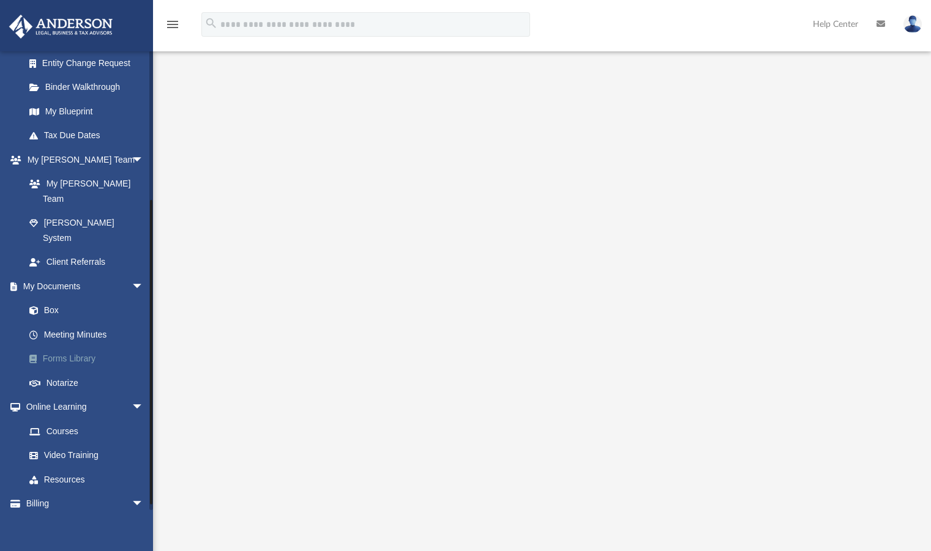
scroll to position [486, 0]
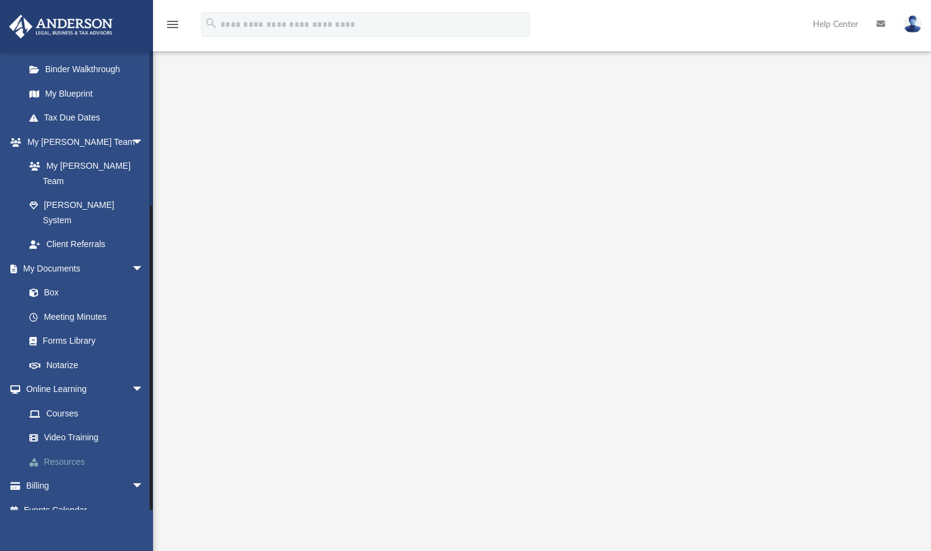
click at [82, 450] on link "Resources" at bounding box center [89, 462] width 145 height 24
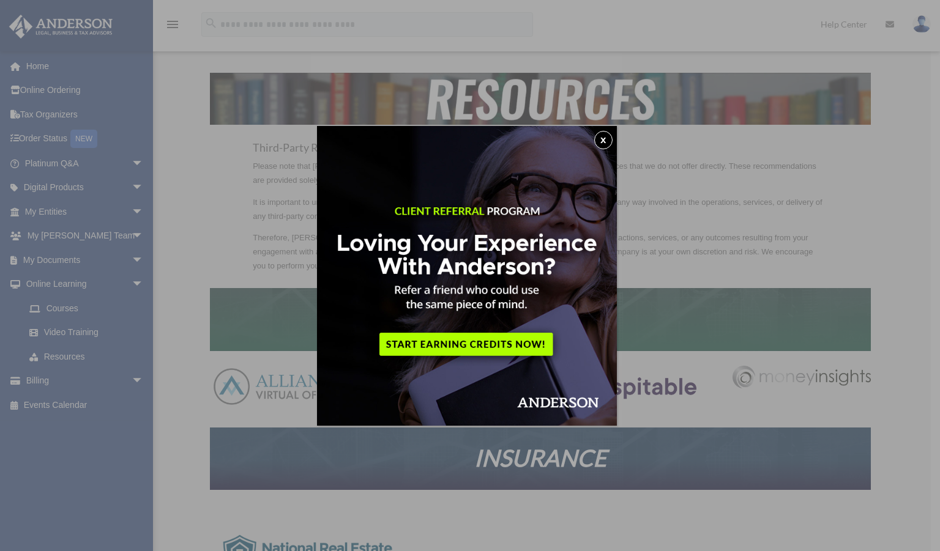
click at [604, 138] on button "x" at bounding box center [603, 140] width 18 height 18
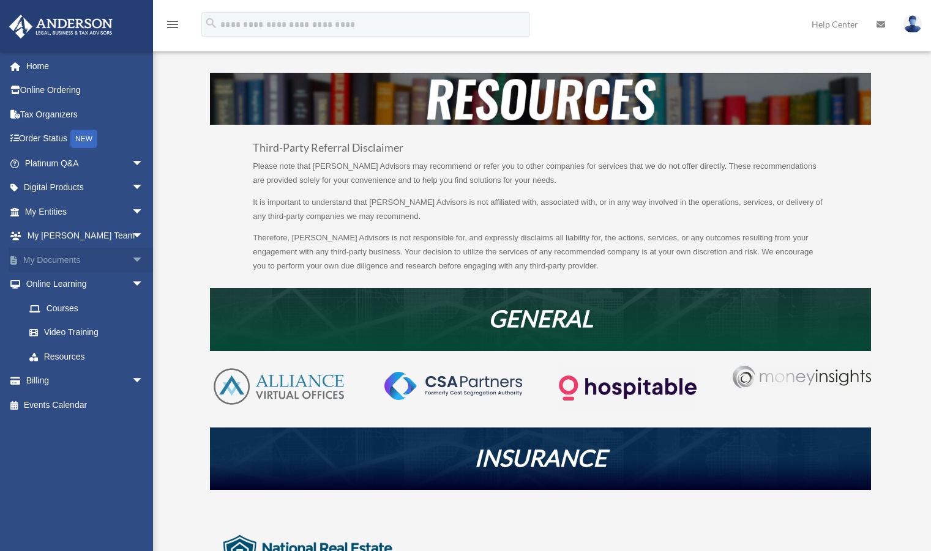
click at [67, 258] on link "My Documents arrow_drop_down" at bounding box center [86, 260] width 154 height 24
click at [132, 258] on span "arrow_drop_down" at bounding box center [144, 260] width 24 height 25
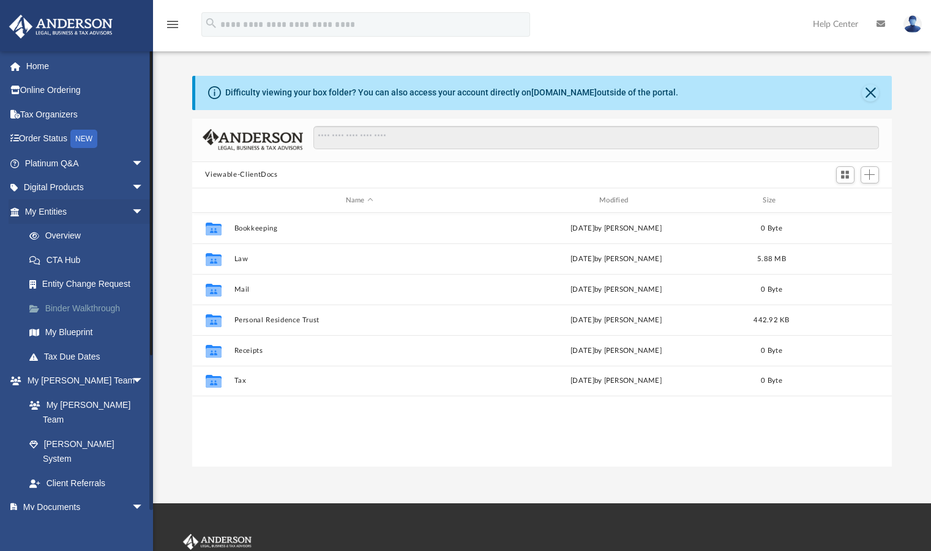
scroll to position [269, 691]
click at [92, 310] on link "Binder Walkthrough" at bounding box center [89, 308] width 145 height 24
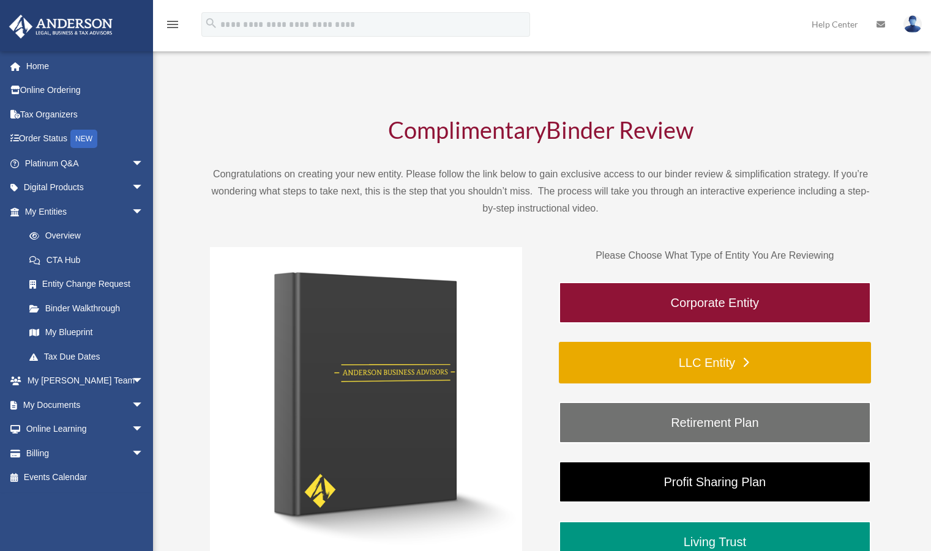
click at [669, 357] on link "LLC Entity" at bounding box center [715, 363] width 312 height 42
click at [745, 357] on link "LLC Entity" at bounding box center [715, 363] width 312 height 42
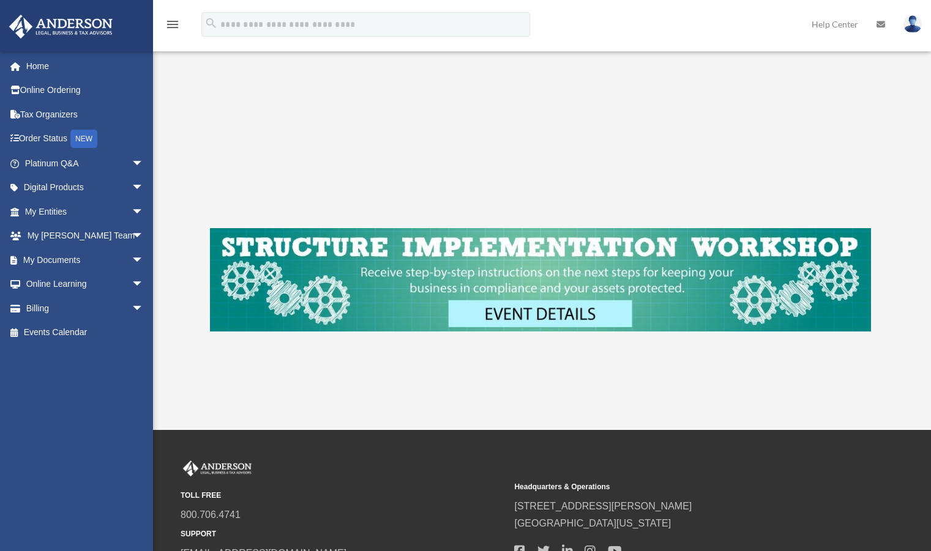
scroll to position [469, 0]
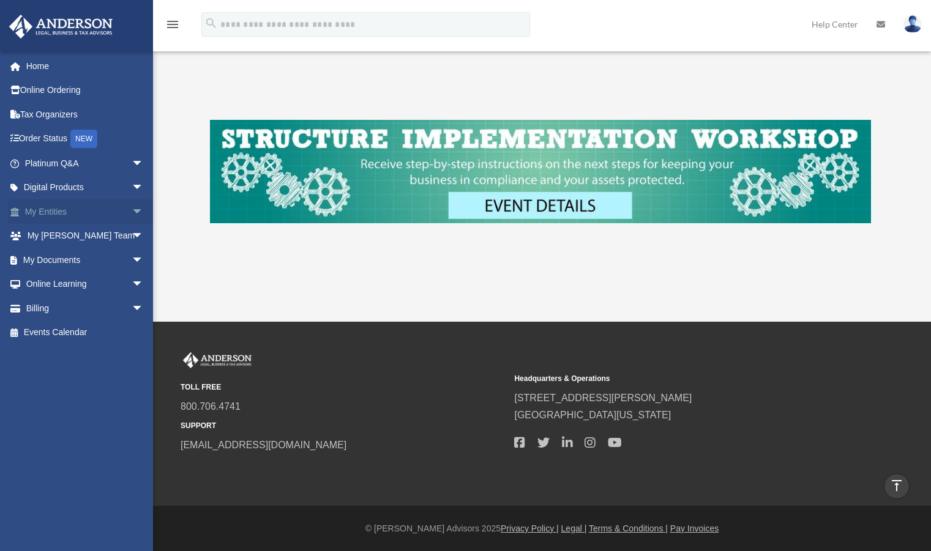
click at [81, 210] on link "My Entities arrow_drop_down" at bounding box center [86, 211] width 154 height 24
click at [132, 208] on span "arrow_drop_down" at bounding box center [144, 211] width 24 height 25
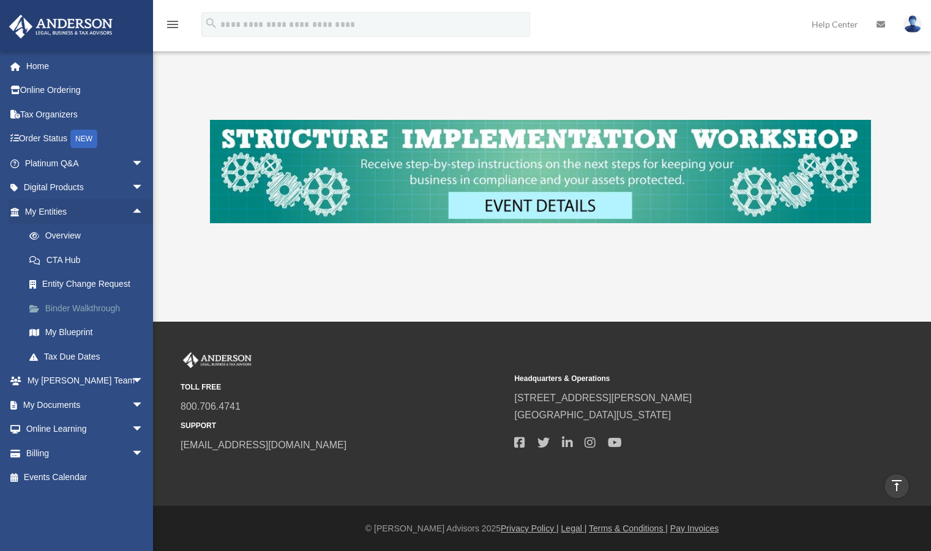
click at [109, 310] on link "Binder Walkthrough" at bounding box center [89, 308] width 145 height 24
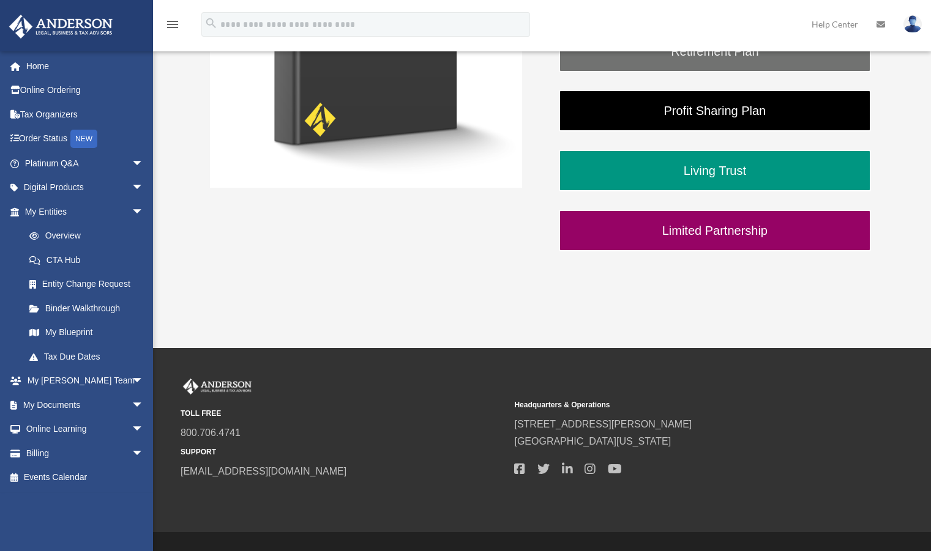
scroll to position [398, 0]
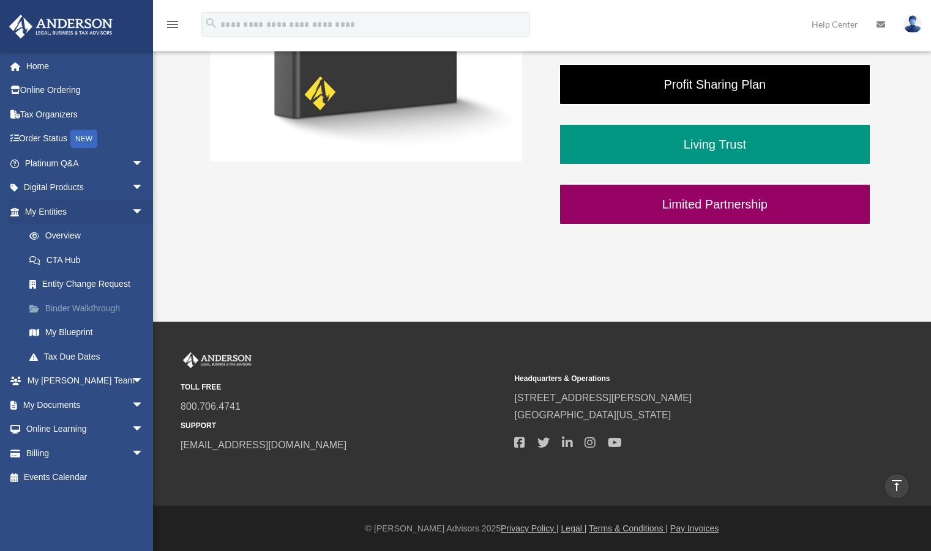
click at [86, 307] on link "Binder Walkthrough" at bounding box center [89, 308] width 145 height 24
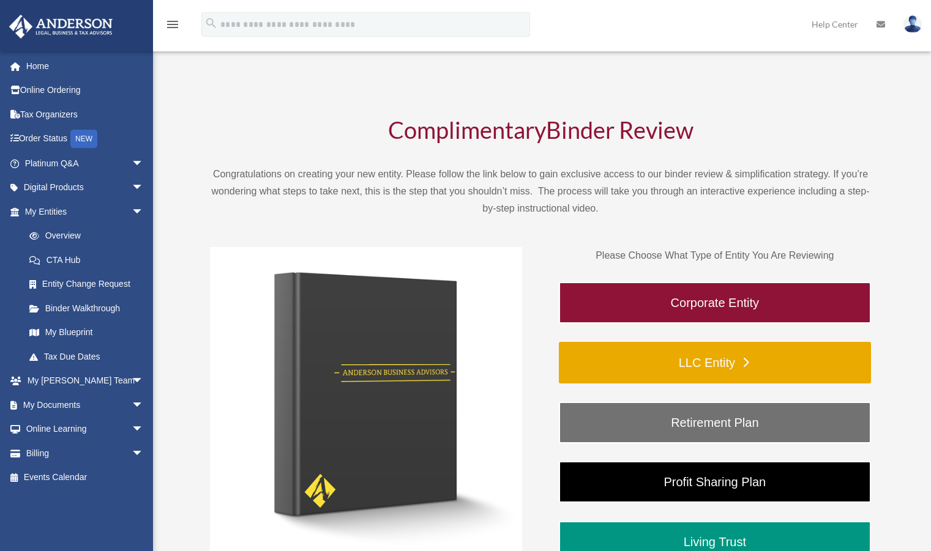
click at [570, 383] on link "LLC Entity" at bounding box center [715, 363] width 312 height 42
click at [628, 351] on link "LLC Entity" at bounding box center [715, 363] width 312 height 42
click at [743, 358] on link "LLC Entity" at bounding box center [715, 363] width 312 height 42
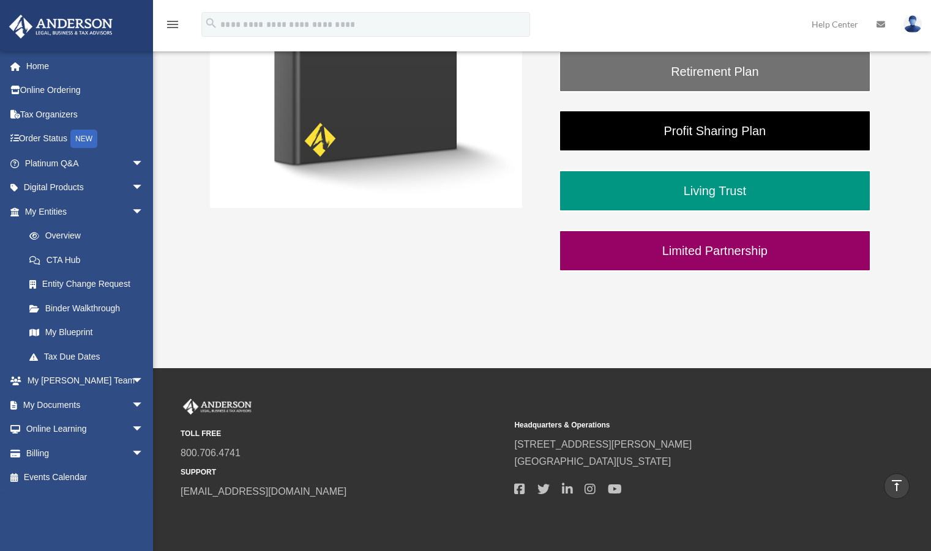
scroll to position [363, 0]
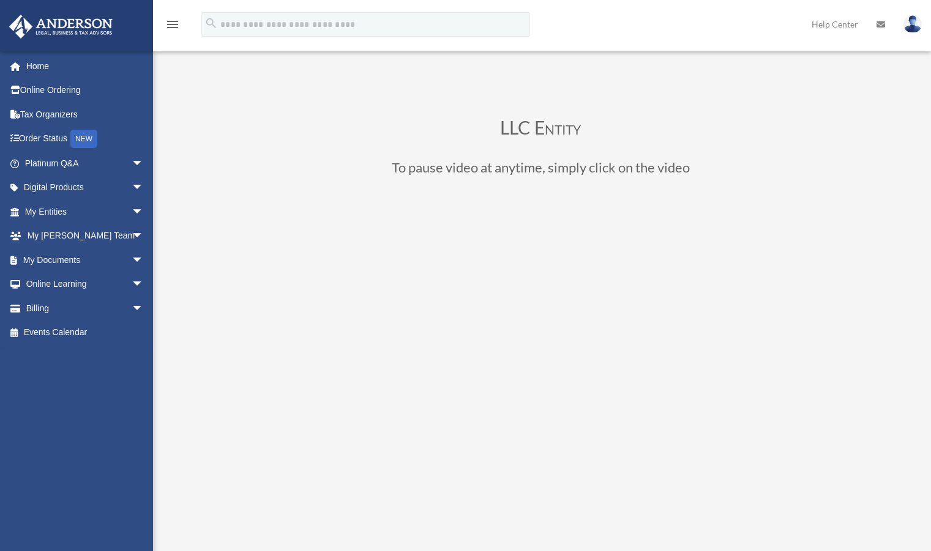
scroll to position [469, 0]
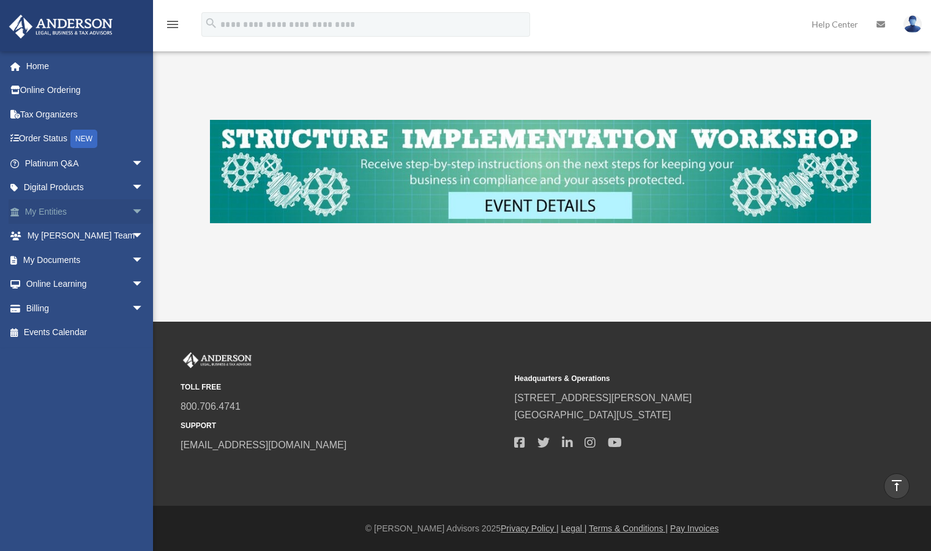
click at [132, 211] on span "arrow_drop_down" at bounding box center [144, 211] width 24 height 25
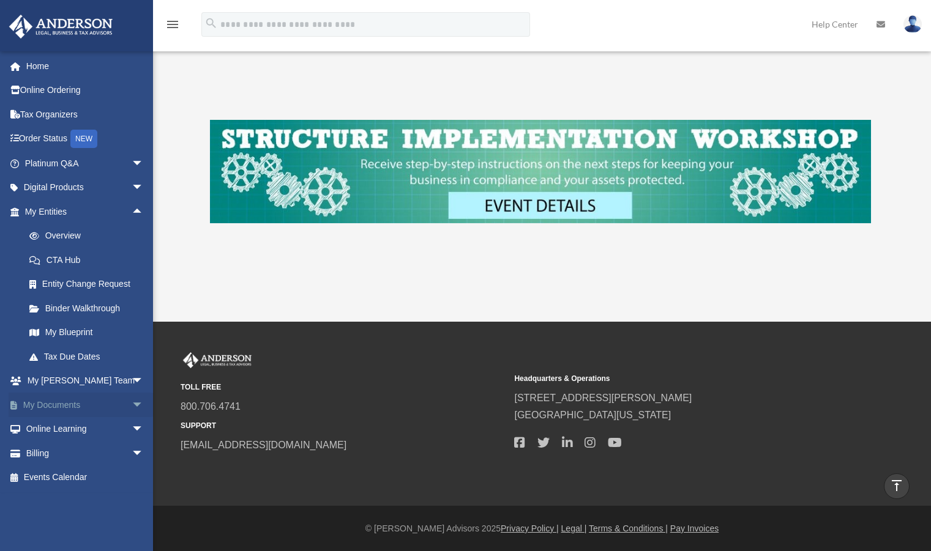
click at [132, 408] on span "arrow_drop_down" at bounding box center [144, 405] width 24 height 25
click at [51, 429] on link "Box" at bounding box center [89, 429] width 145 height 24
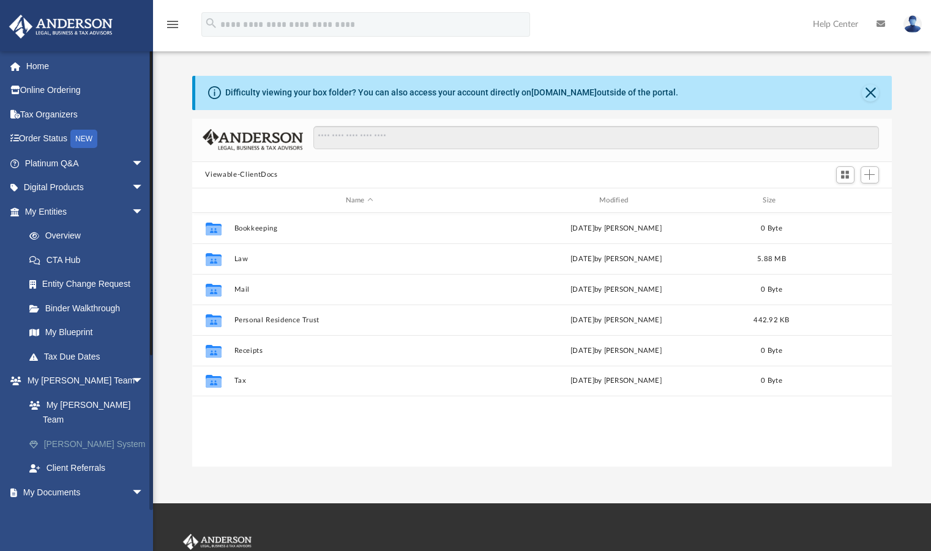
scroll to position [269, 691]
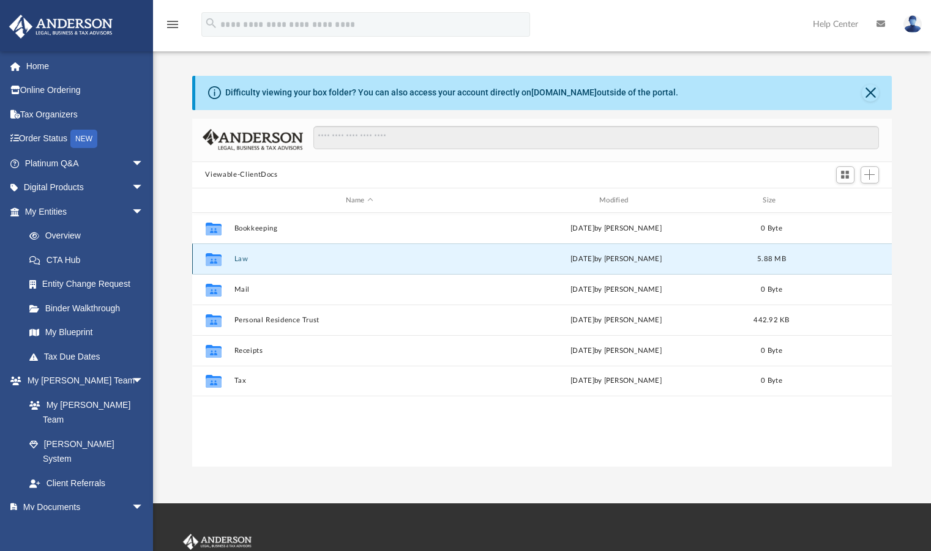
click at [248, 258] on button "Law" at bounding box center [359, 259] width 251 height 8
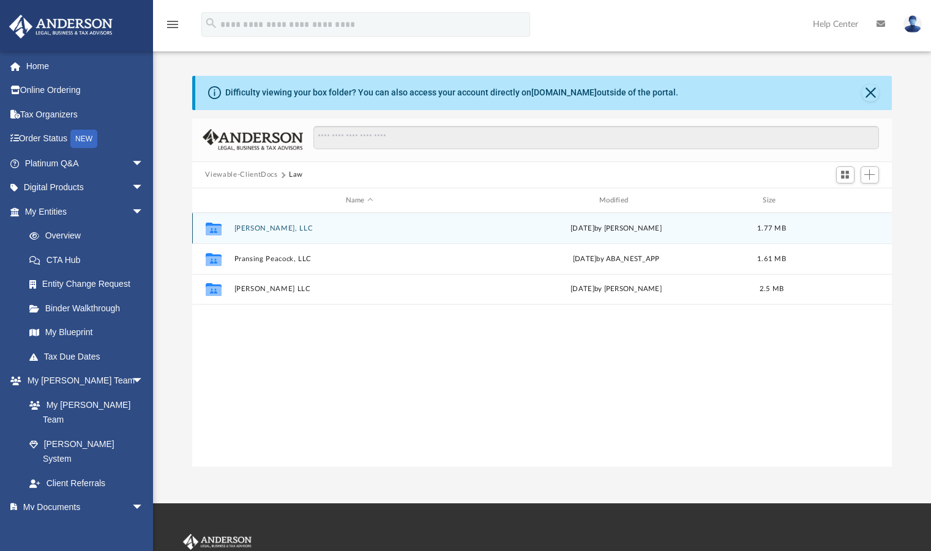
click at [245, 226] on button "[PERSON_NAME], LLC" at bounding box center [359, 229] width 251 height 8
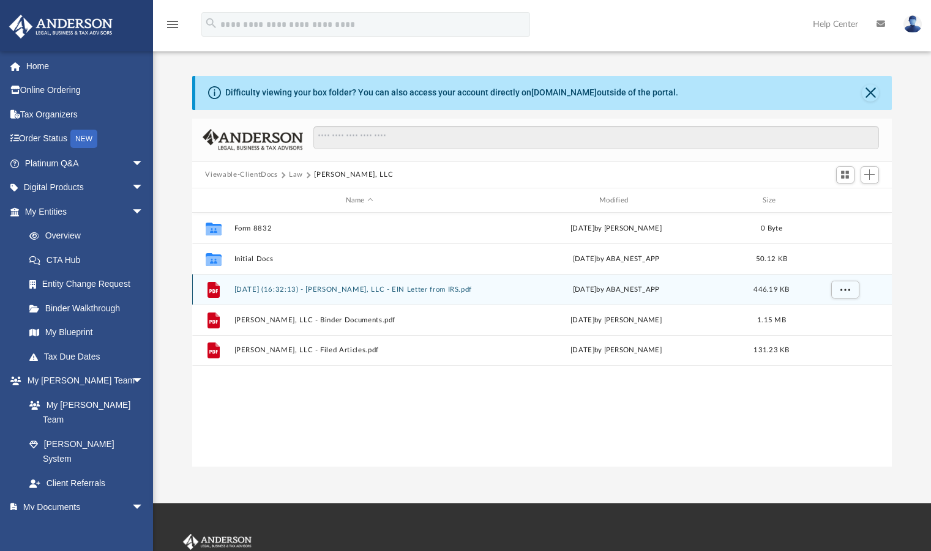
click at [271, 294] on div "File 2025.07.16 (16:32:13) - Mizell, LLC - EIN Letter from IRS.pdf Wed Jul 16 2…" at bounding box center [542, 289] width 700 height 31
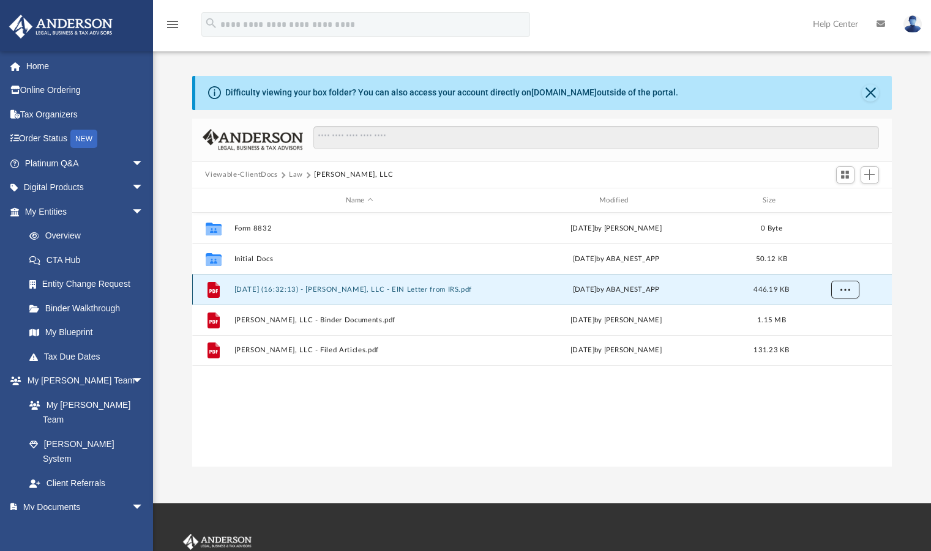
click at [838, 291] on button "More options" at bounding box center [844, 290] width 28 height 18
click at [823, 335] on li "Download" at bounding box center [832, 334] width 35 height 13
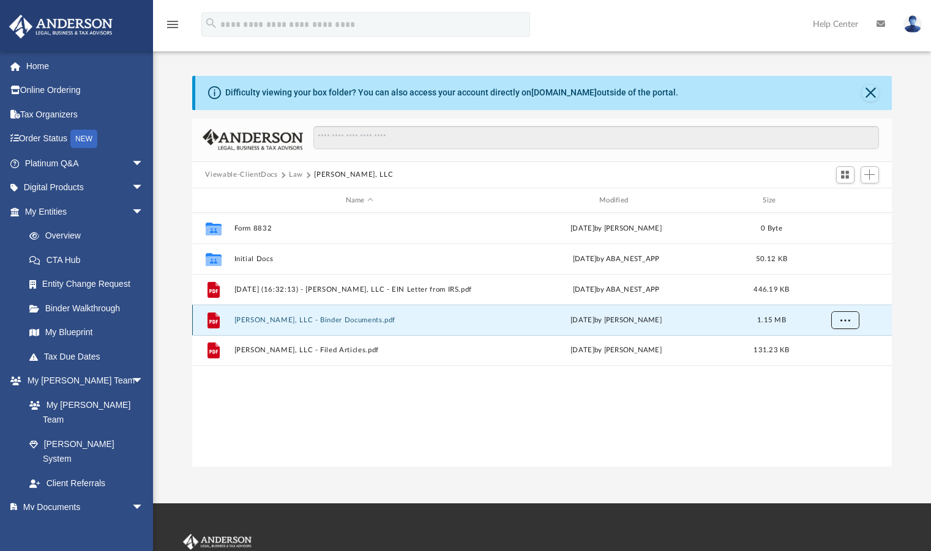
click at [848, 323] on button "More options" at bounding box center [844, 320] width 28 height 18
click at [831, 366] on li "Download" at bounding box center [832, 364] width 35 height 13
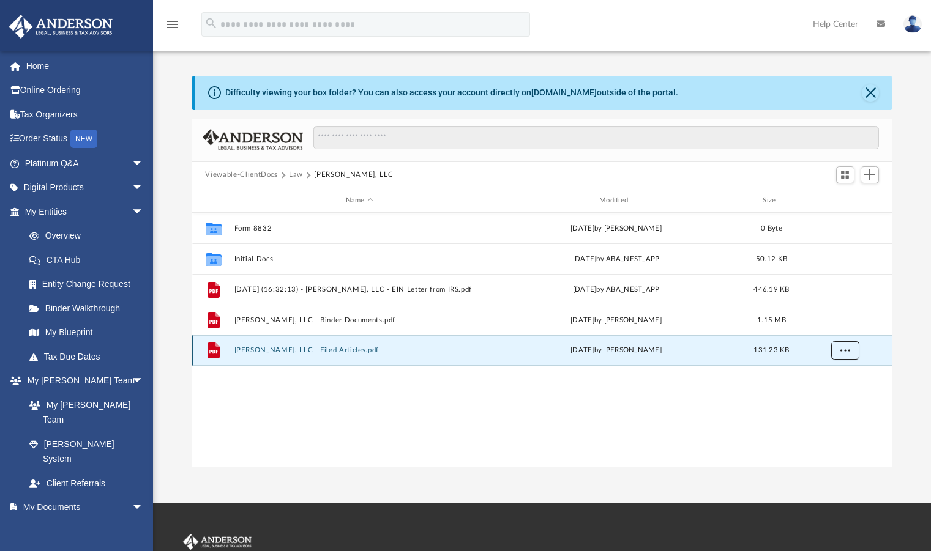
click at [852, 350] on button "More options" at bounding box center [844, 351] width 28 height 18
click at [830, 394] on li "Download" at bounding box center [832, 394] width 35 height 13
click at [867, 93] on button "Close" at bounding box center [869, 92] width 17 height 17
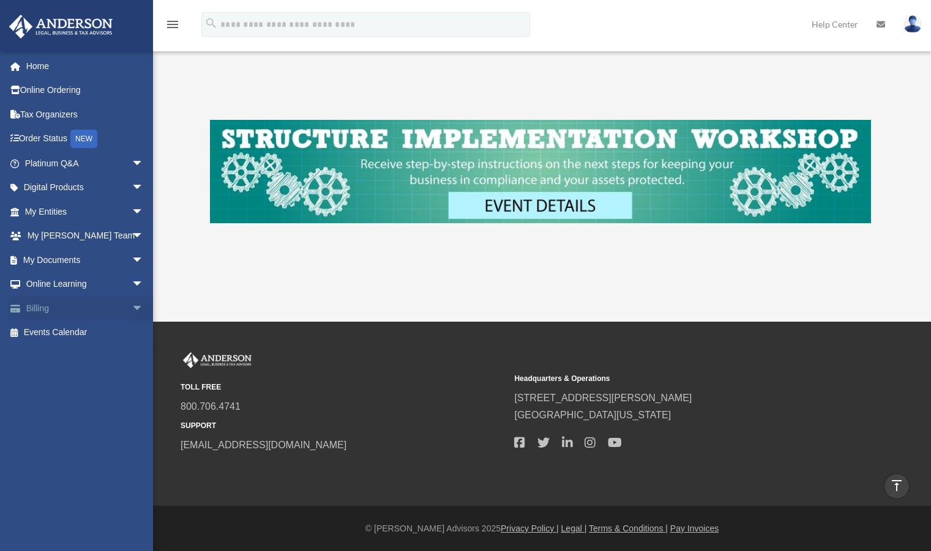
scroll to position [469, 0]
click at [132, 258] on span "arrow_drop_down" at bounding box center [144, 260] width 24 height 25
click at [56, 282] on link "Box" at bounding box center [89, 284] width 145 height 24
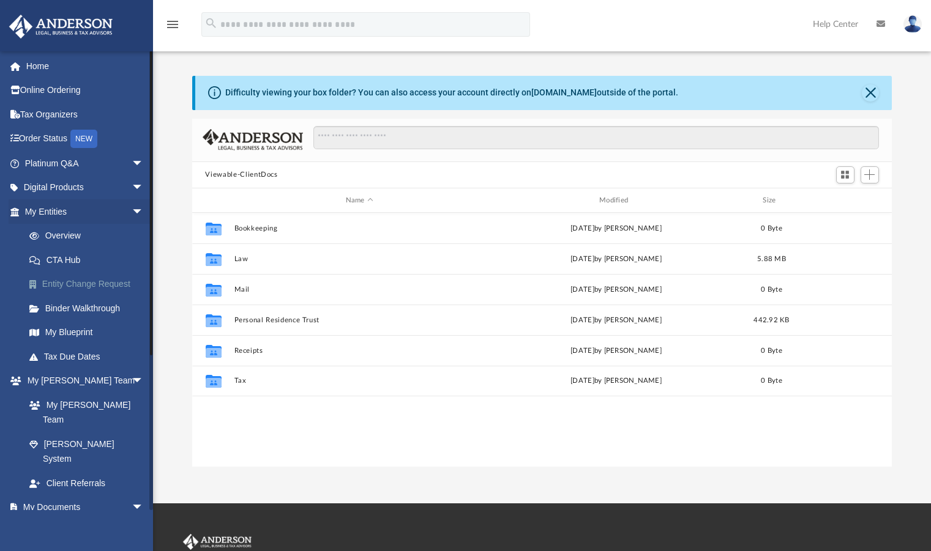
scroll to position [269, 691]
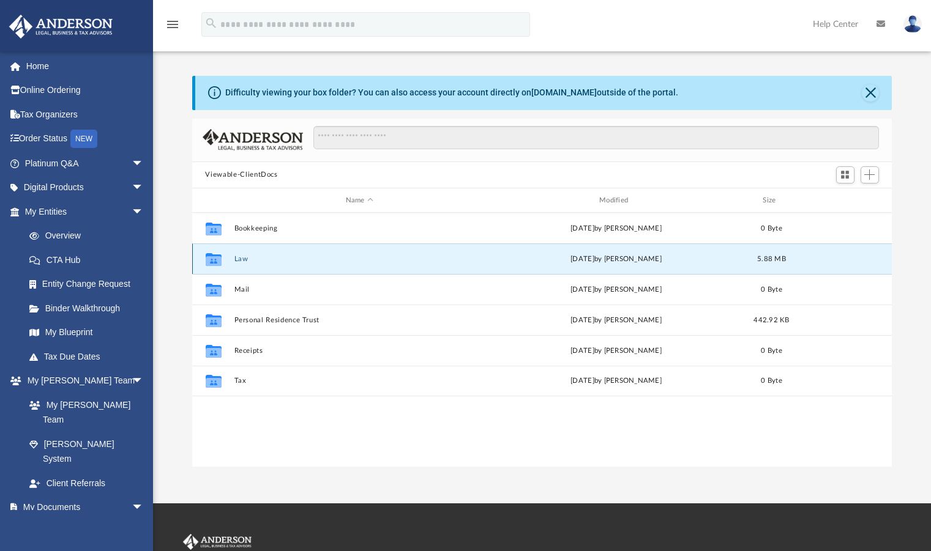
click at [237, 258] on button "Law" at bounding box center [359, 259] width 251 height 8
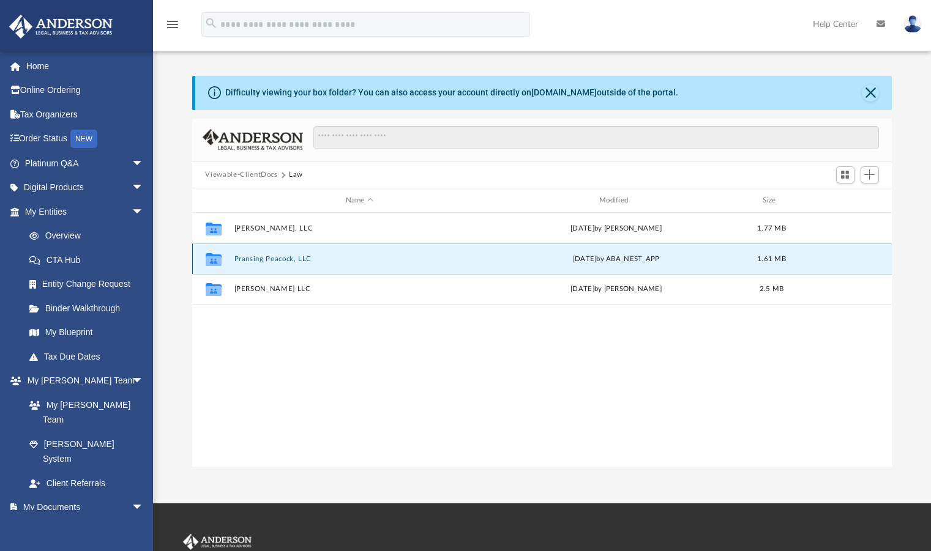
click at [266, 257] on button "Pransing Peacock, LLC" at bounding box center [359, 259] width 251 height 8
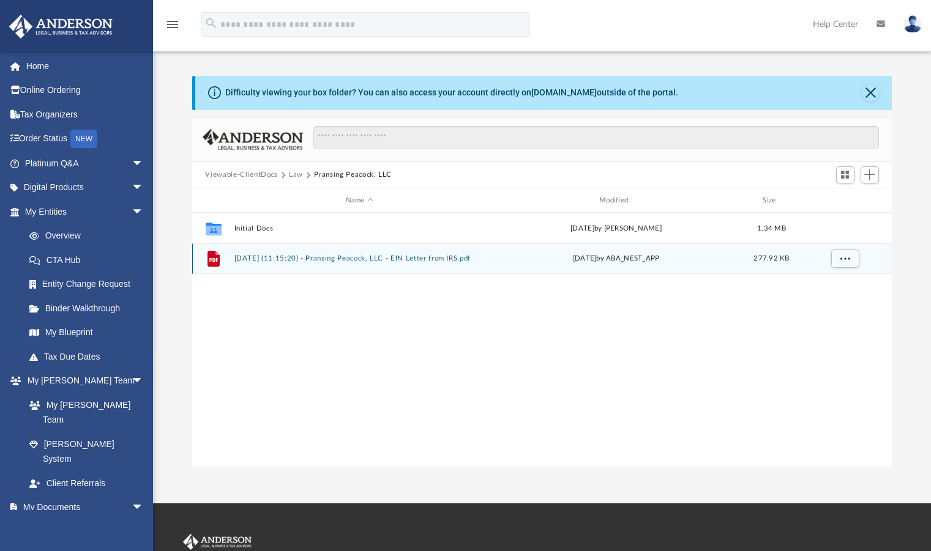
click at [298, 255] on button "2025.06.17 (11:15:20) - Pransing Peacock, LLC - EIN Letter from IRS.pdf" at bounding box center [359, 259] width 251 height 8
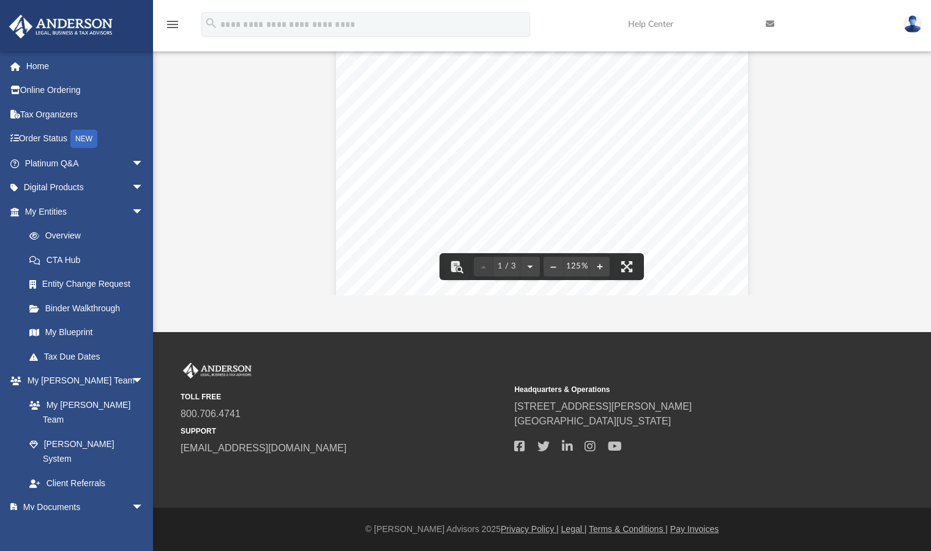
scroll to position [0, 0]
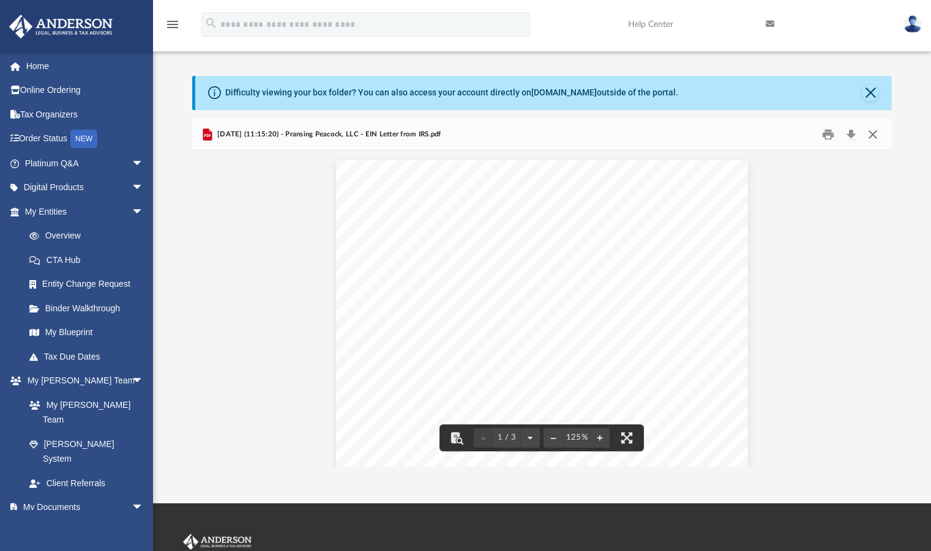
click at [874, 135] on button "Close" at bounding box center [872, 134] width 22 height 19
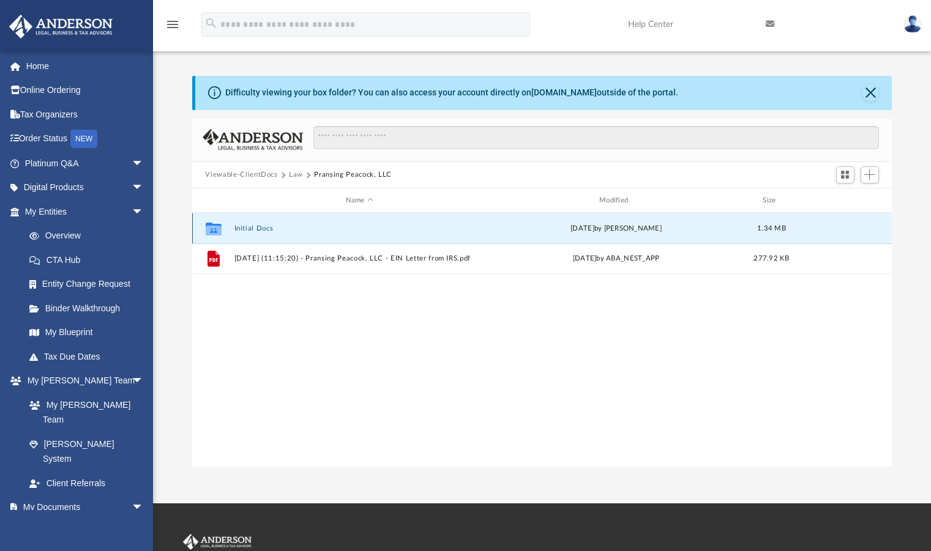
click at [241, 229] on button "Initial Docs" at bounding box center [359, 229] width 251 height 8
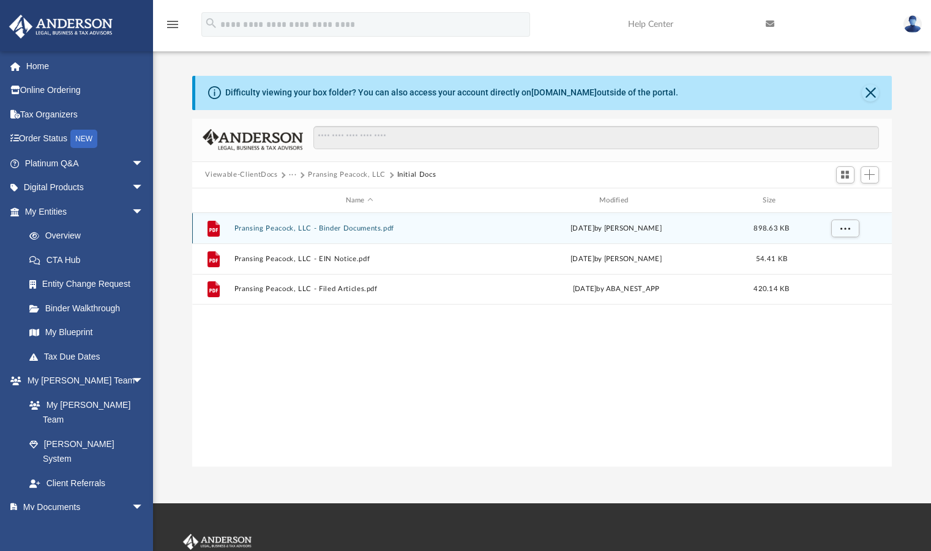
click at [291, 235] on div "File Pransing Peacock, LLC - Binder Documents.pdf Tue Jun 10 2025 by Crayton Ol…" at bounding box center [542, 228] width 700 height 31
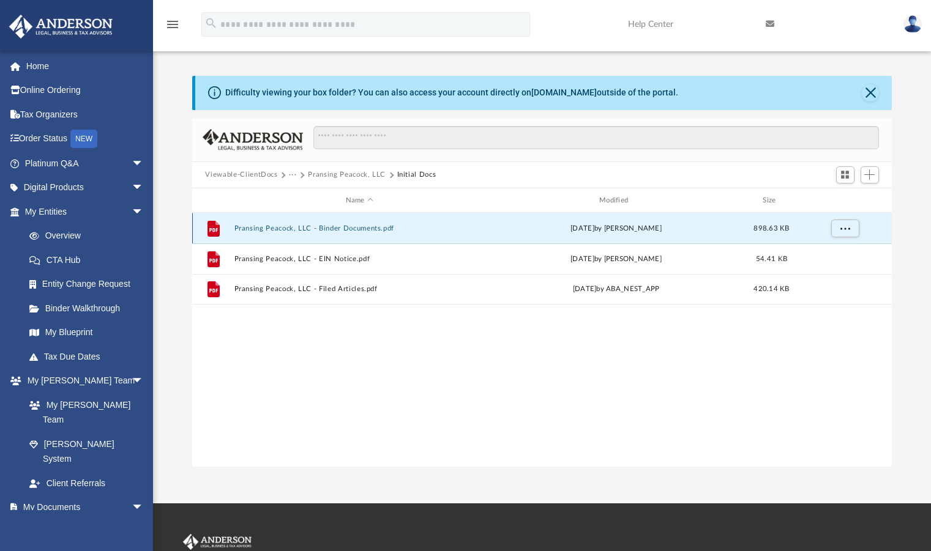
click at [289, 230] on button "Pransing Peacock, LLC - Binder Documents.pdf" at bounding box center [359, 229] width 251 height 8
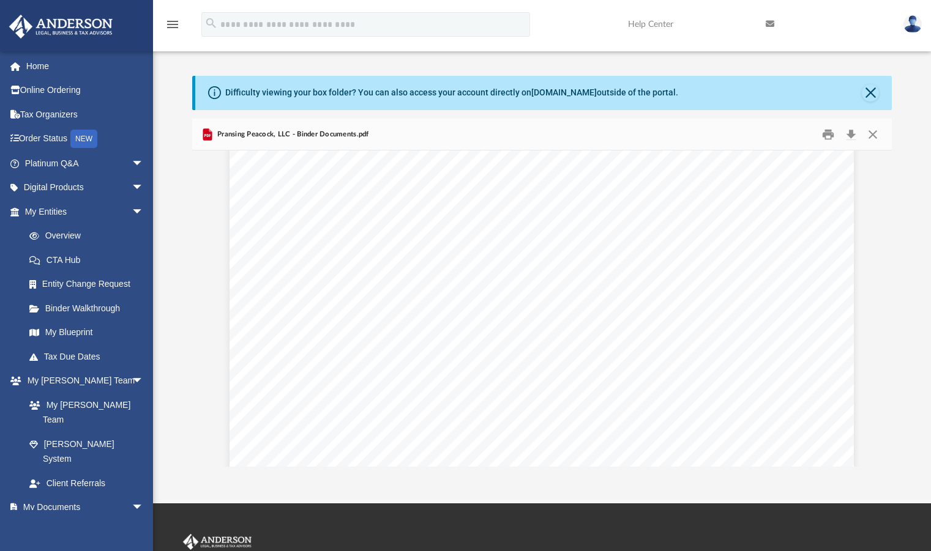
scroll to position [3670, 0]
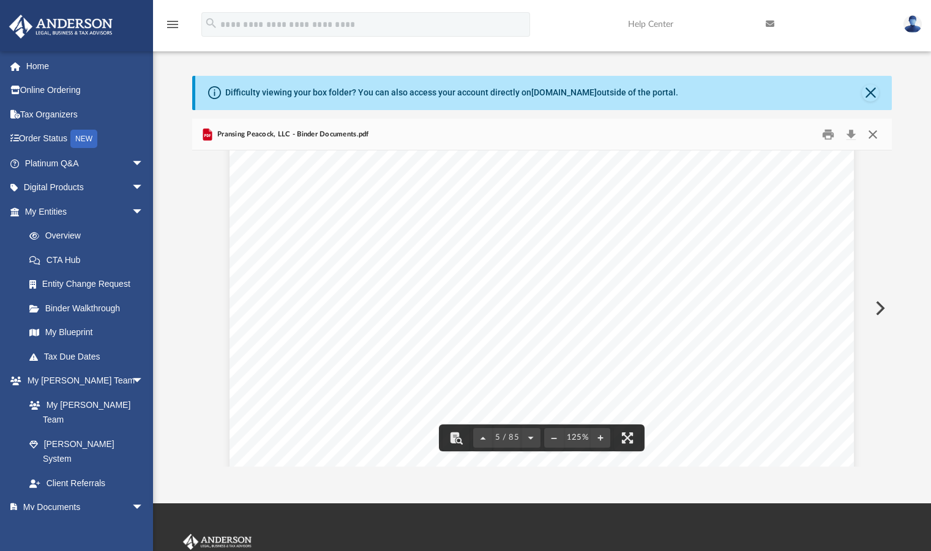
click at [876, 136] on button "Close" at bounding box center [872, 134] width 22 height 19
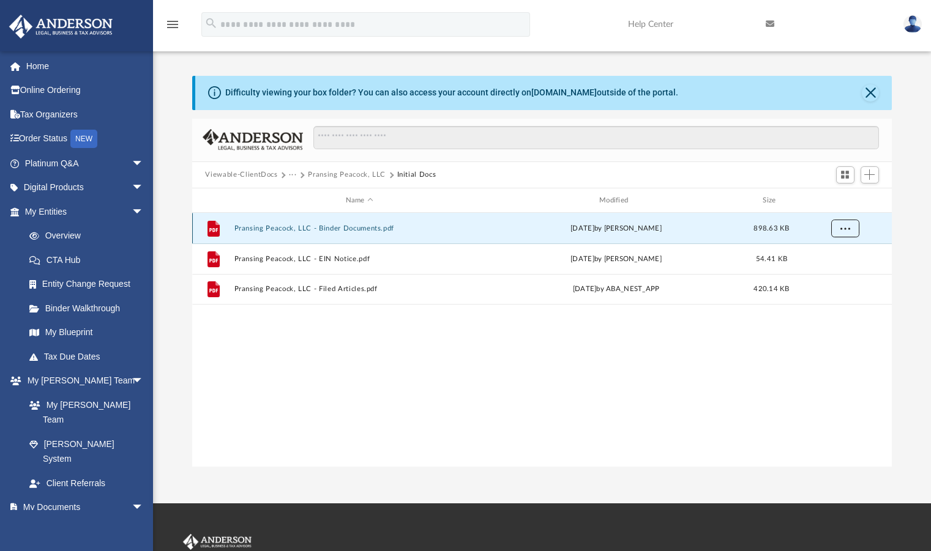
click at [846, 231] on span "More options" at bounding box center [844, 228] width 10 height 7
click at [839, 273] on li "Download" at bounding box center [832, 273] width 35 height 13
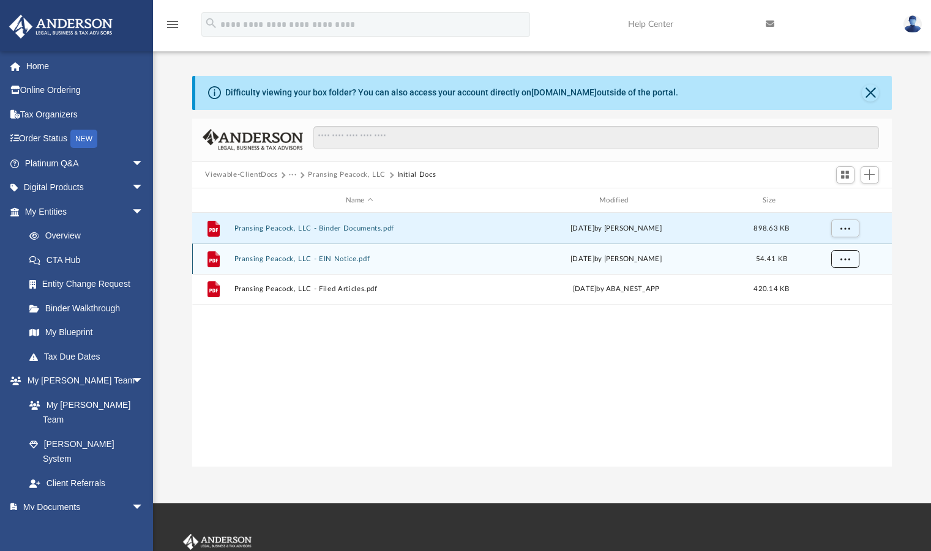
click at [839, 259] on button "More options" at bounding box center [844, 259] width 28 height 18
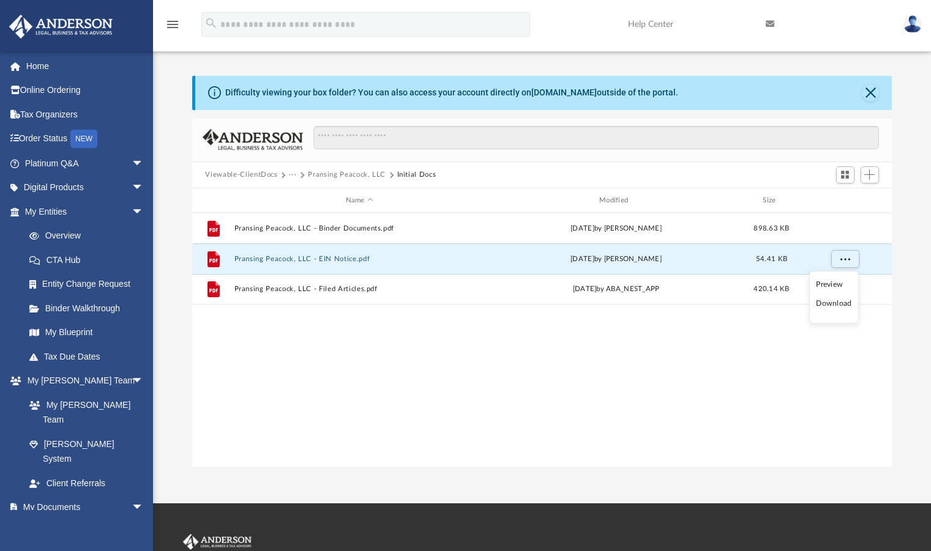
click at [833, 306] on li "Download" at bounding box center [832, 303] width 35 height 13
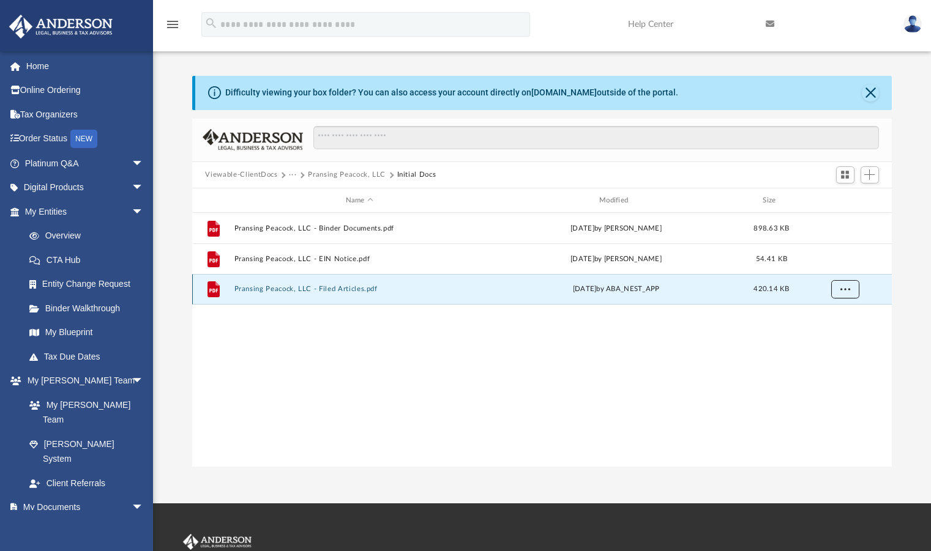
click at [845, 288] on span "More options" at bounding box center [844, 289] width 10 height 7
click at [828, 337] on li "Download" at bounding box center [832, 333] width 35 height 13
click at [565, 405] on div "File Pransing Peacock, LLC - Binder Documents.pdf Tue Jun 10 2025 by Crayton Ol…" at bounding box center [542, 339] width 700 height 253
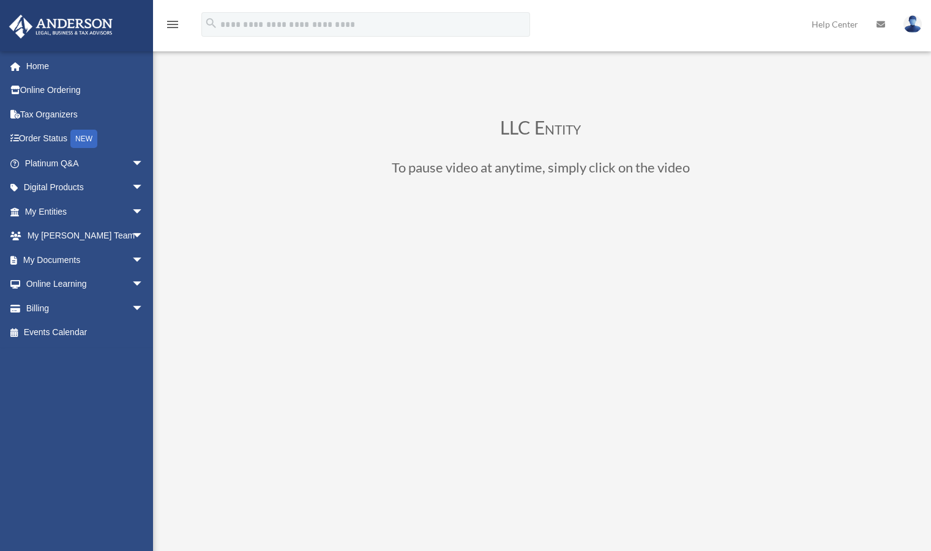
scroll to position [469, 0]
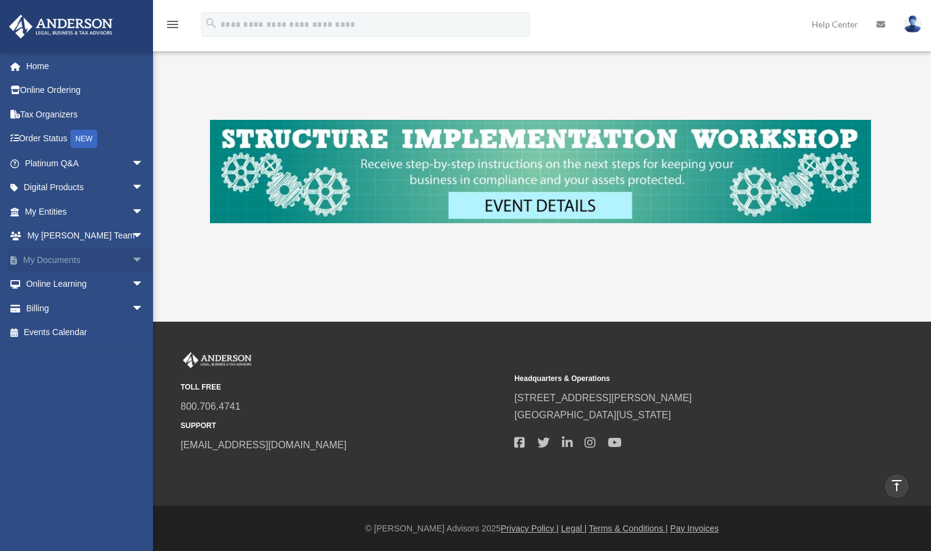
click at [51, 263] on link "My Documents arrow_drop_down" at bounding box center [86, 260] width 154 height 24
click at [132, 256] on span "arrow_drop_down" at bounding box center [144, 260] width 24 height 25
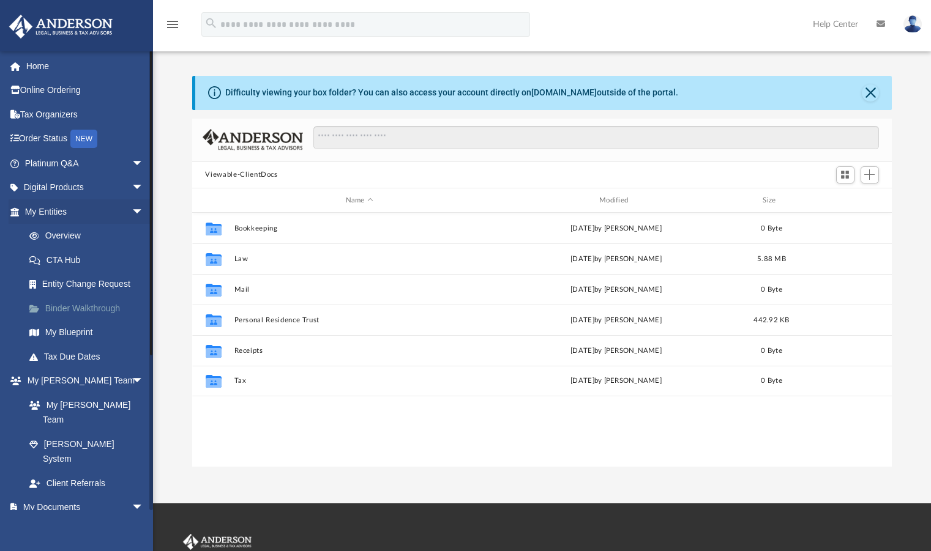
scroll to position [269, 691]
click at [60, 519] on link "Box" at bounding box center [89, 531] width 145 height 24
click at [50, 519] on link "Box" at bounding box center [89, 531] width 145 height 24
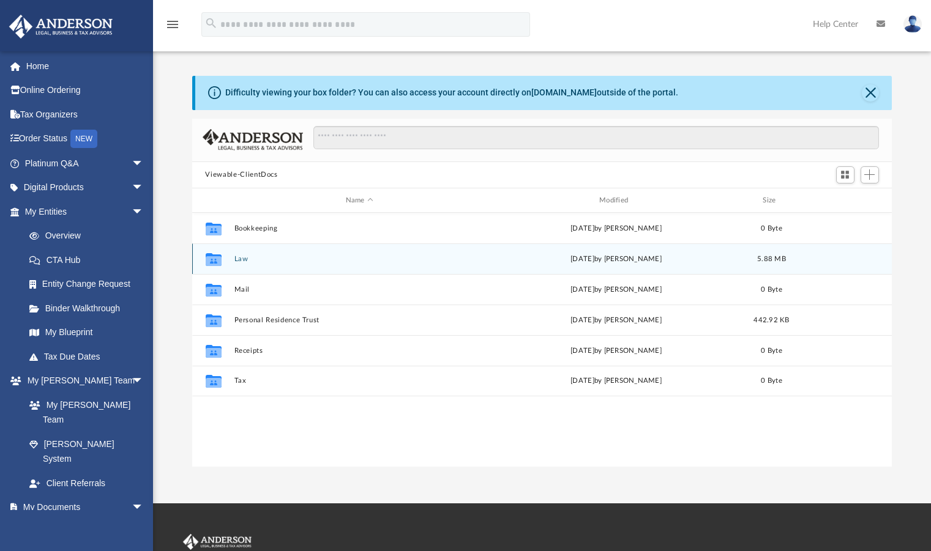
click at [242, 259] on button "Law" at bounding box center [359, 259] width 251 height 8
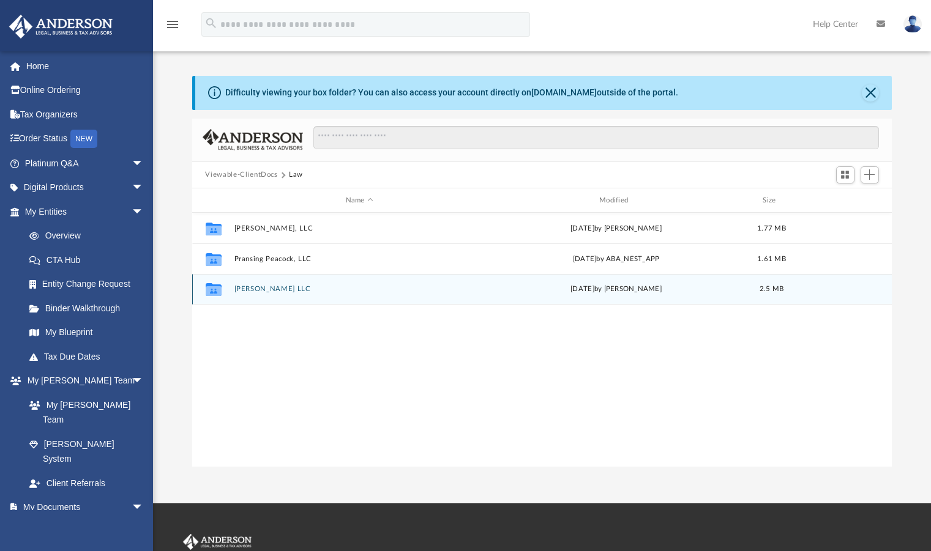
click at [251, 294] on div "Collaborated Folder [PERSON_NAME] LLC [DATE] by [PERSON_NAME] 2.5 MB" at bounding box center [542, 289] width 700 height 31
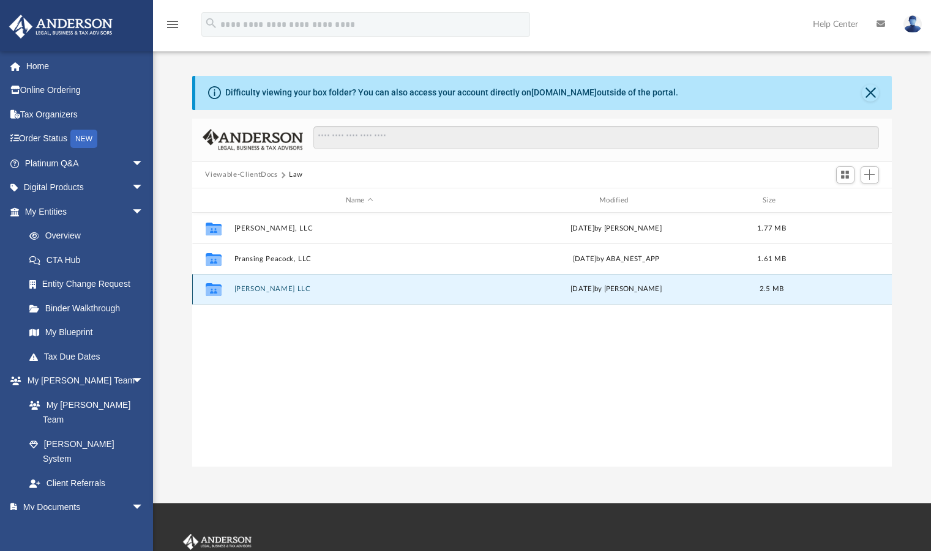
click at [239, 286] on button "[PERSON_NAME] LLC" at bounding box center [359, 290] width 251 height 8
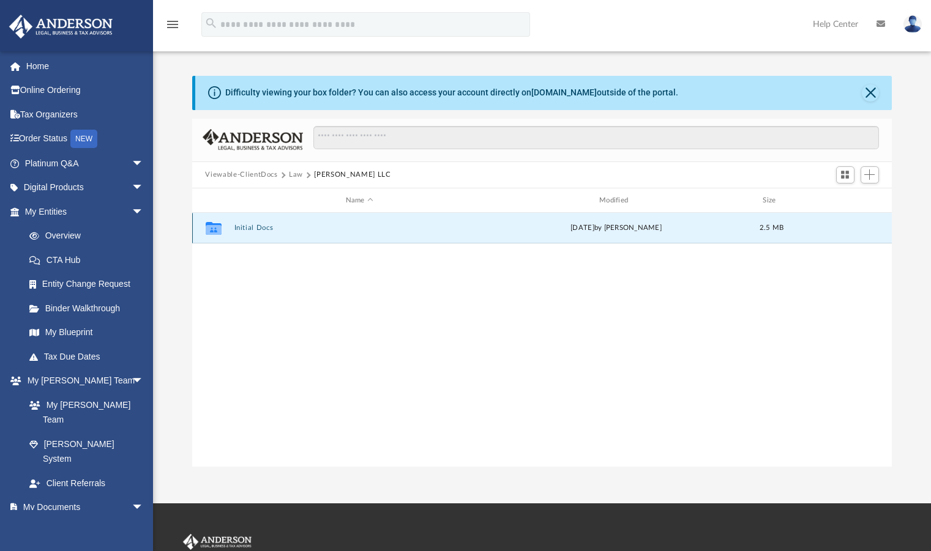
click at [248, 231] on button "Initial Docs" at bounding box center [359, 229] width 251 height 8
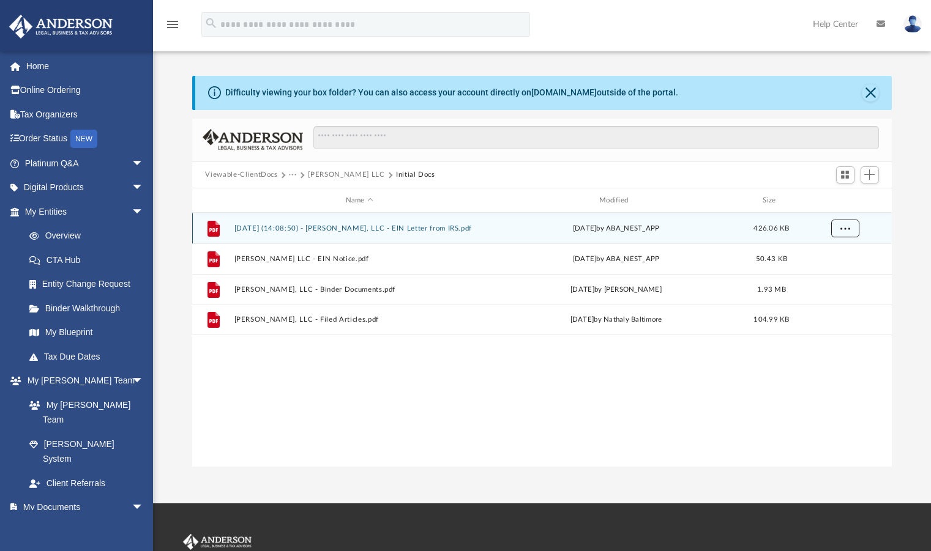
click at [839, 229] on button "More options" at bounding box center [844, 229] width 28 height 18
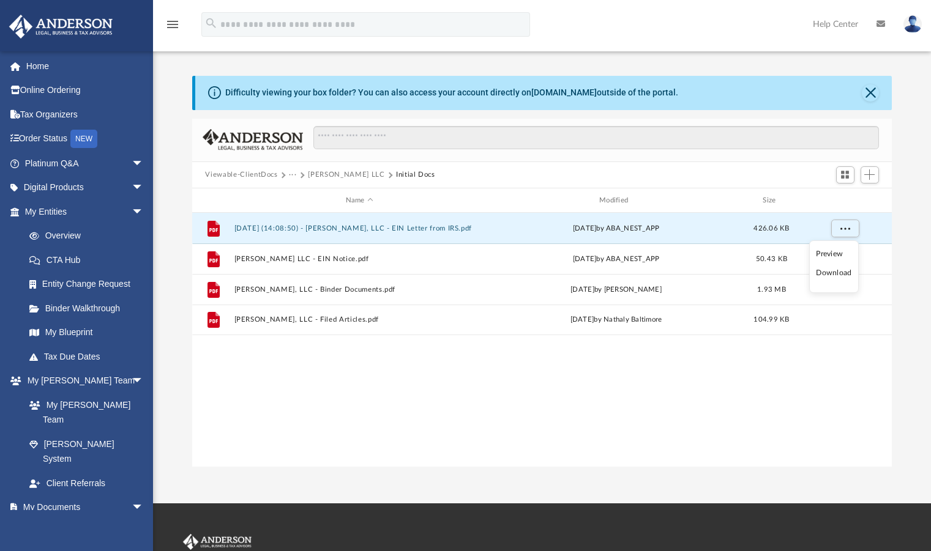
click at [836, 278] on li "Download" at bounding box center [832, 273] width 35 height 13
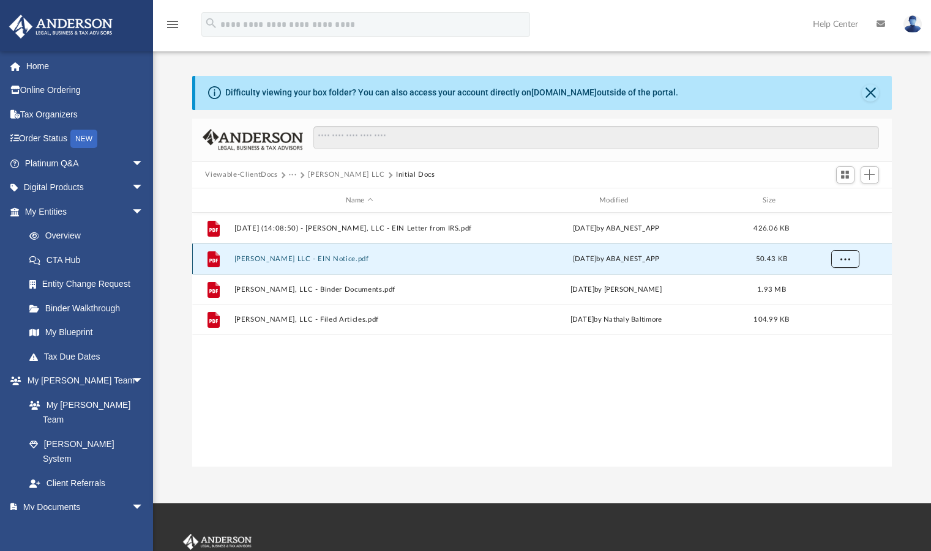
click at [850, 261] on button "More options" at bounding box center [844, 259] width 28 height 18
click at [828, 304] on li "Download" at bounding box center [832, 303] width 35 height 13
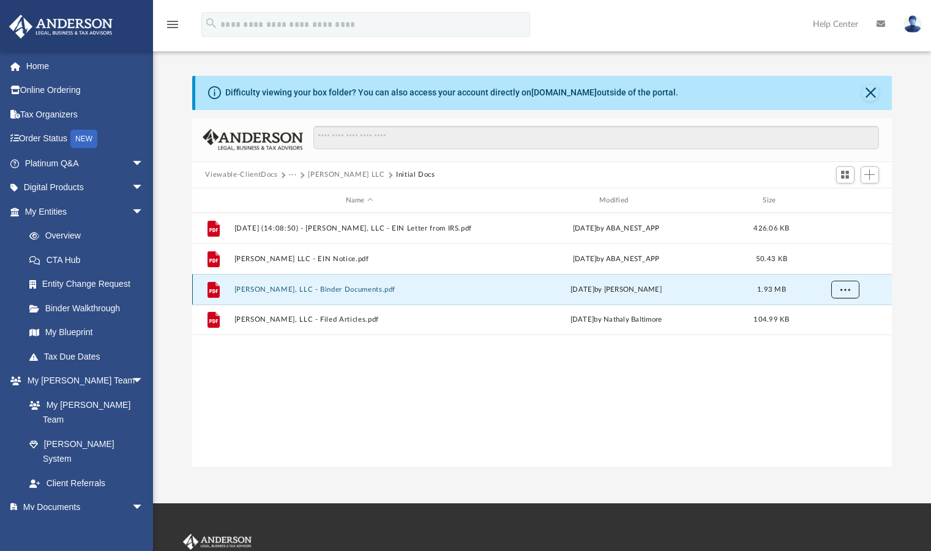
click at [849, 288] on span "More options" at bounding box center [844, 289] width 10 height 7
click at [838, 335] on li "Download" at bounding box center [832, 334] width 35 height 13
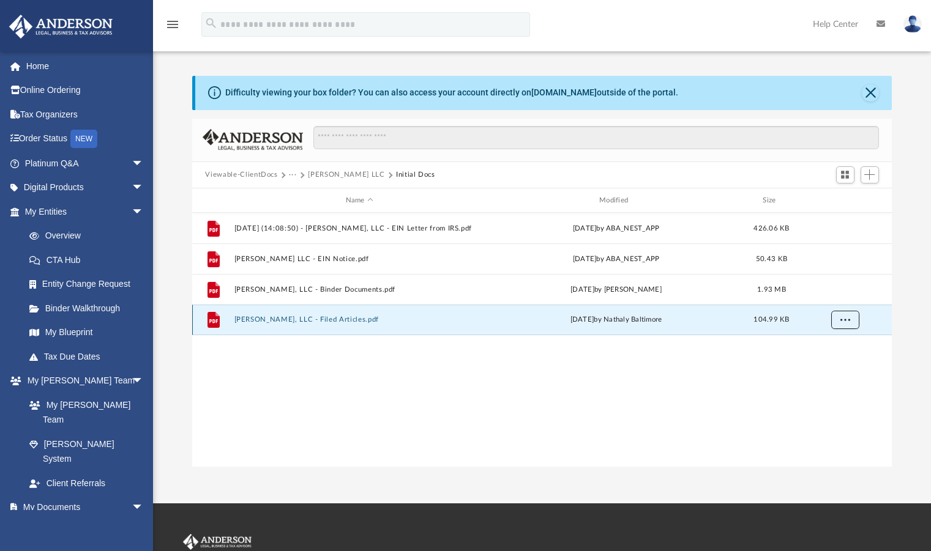
click at [841, 319] on span "More options" at bounding box center [844, 319] width 10 height 7
click at [831, 366] on li "Download" at bounding box center [832, 364] width 35 height 13
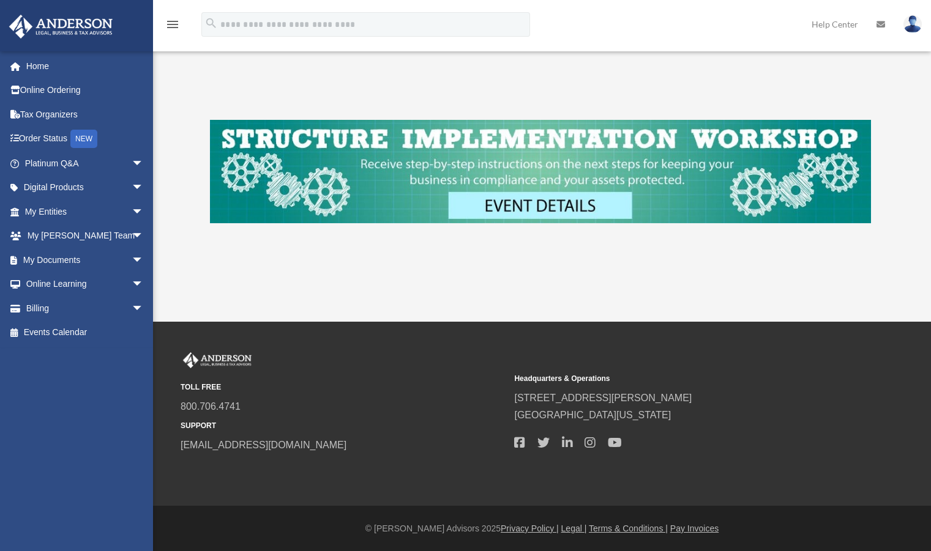
scroll to position [469, 0]
click at [55, 261] on link "My Documents arrow_drop_down" at bounding box center [86, 260] width 154 height 24
click at [132, 260] on span "arrow_drop_down" at bounding box center [144, 260] width 24 height 25
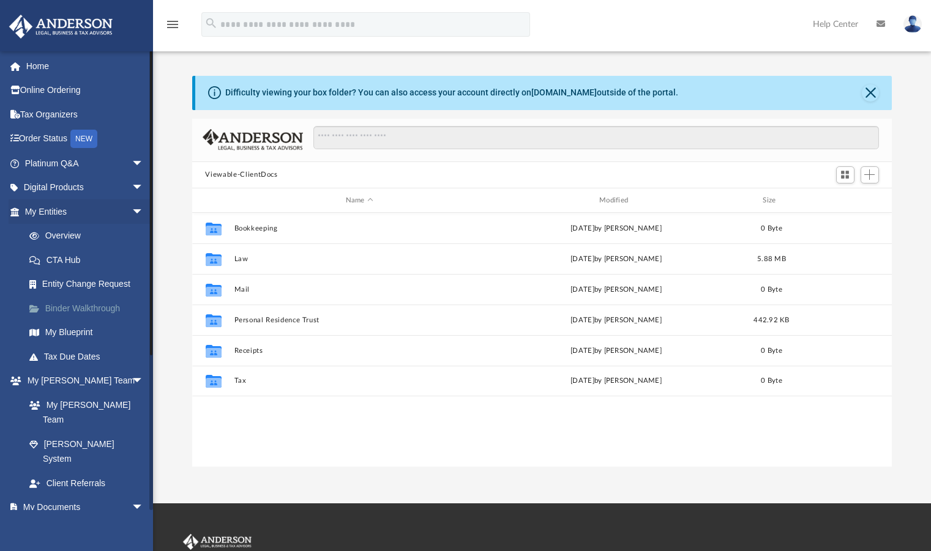
scroll to position [269, 691]
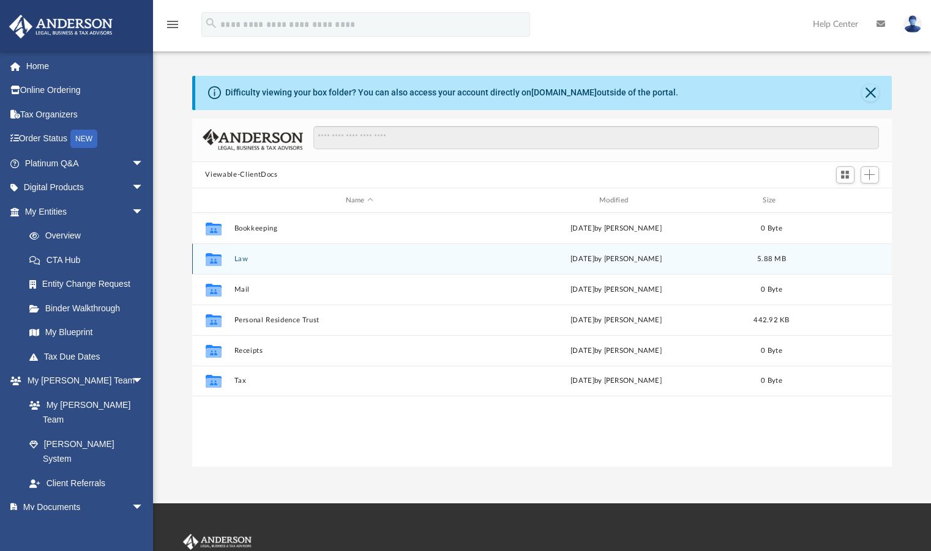
click at [242, 261] on button "Law" at bounding box center [359, 259] width 251 height 8
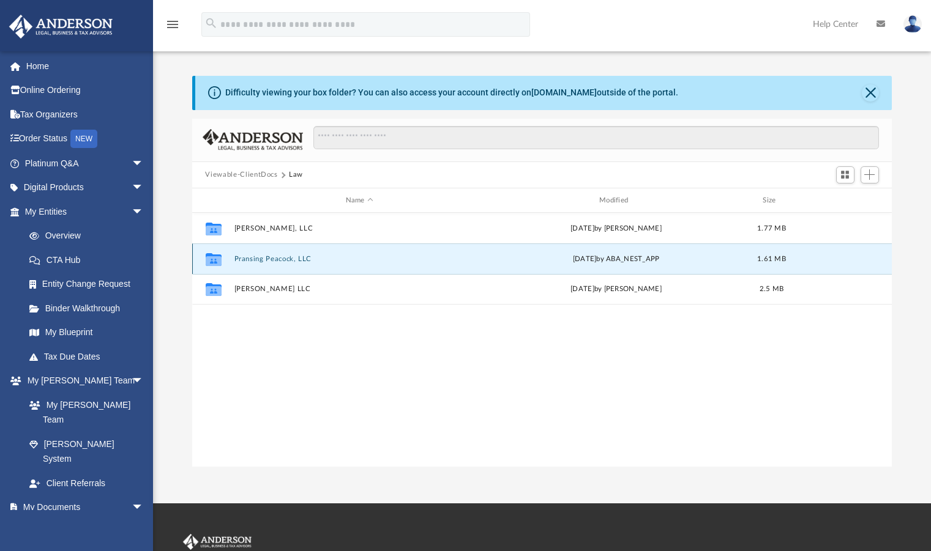
click at [242, 261] on button "Pransing Peacock, LLC" at bounding box center [359, 259] width 251 height 8
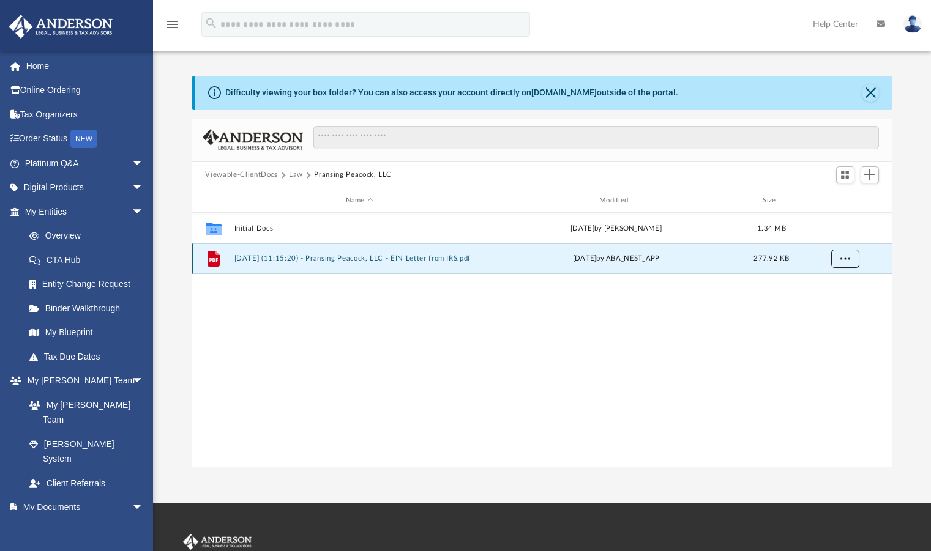
click at [850, 257] on button "More options" at bounding box center [844, 259] width 28 height 18
click at [836, 304] on li "Download" at bounding box center [832, 303] width 35 height 13
